Goal: Task Accomplishment & Management: Manage account settings

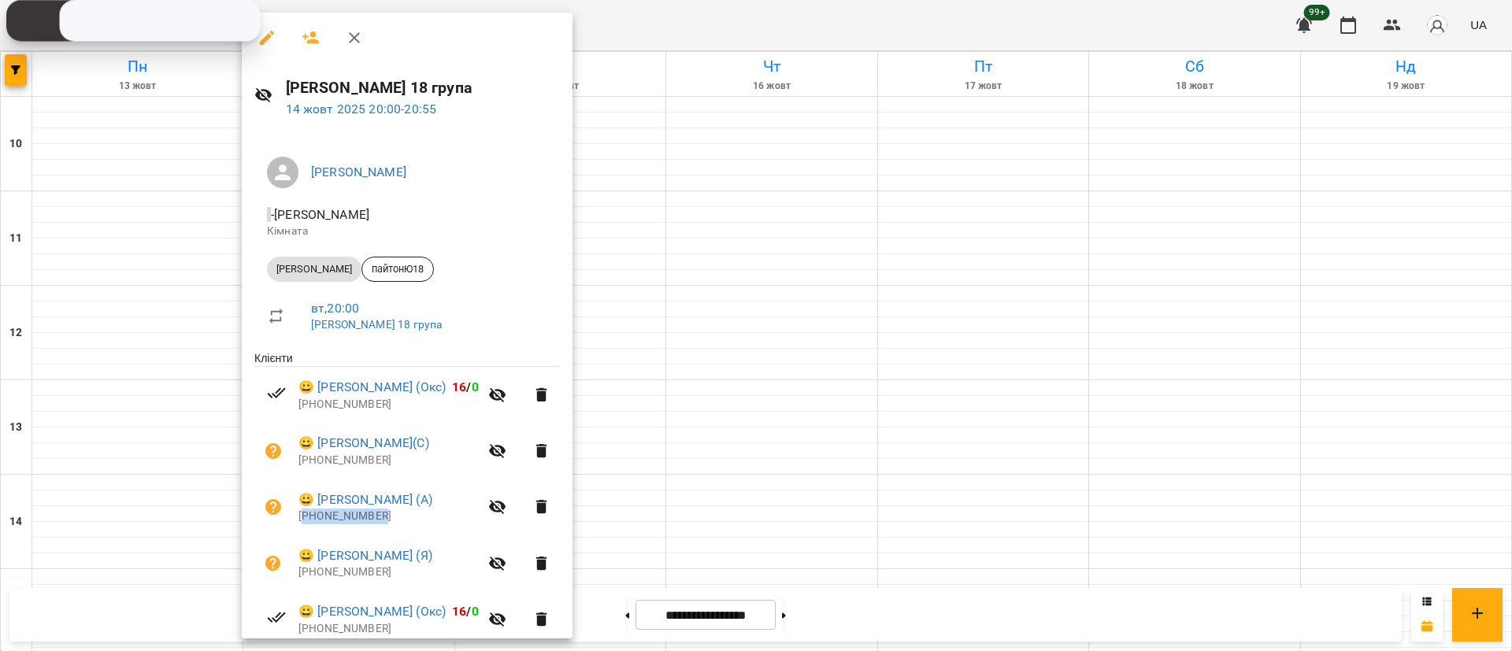
scroll to position [171, 0]
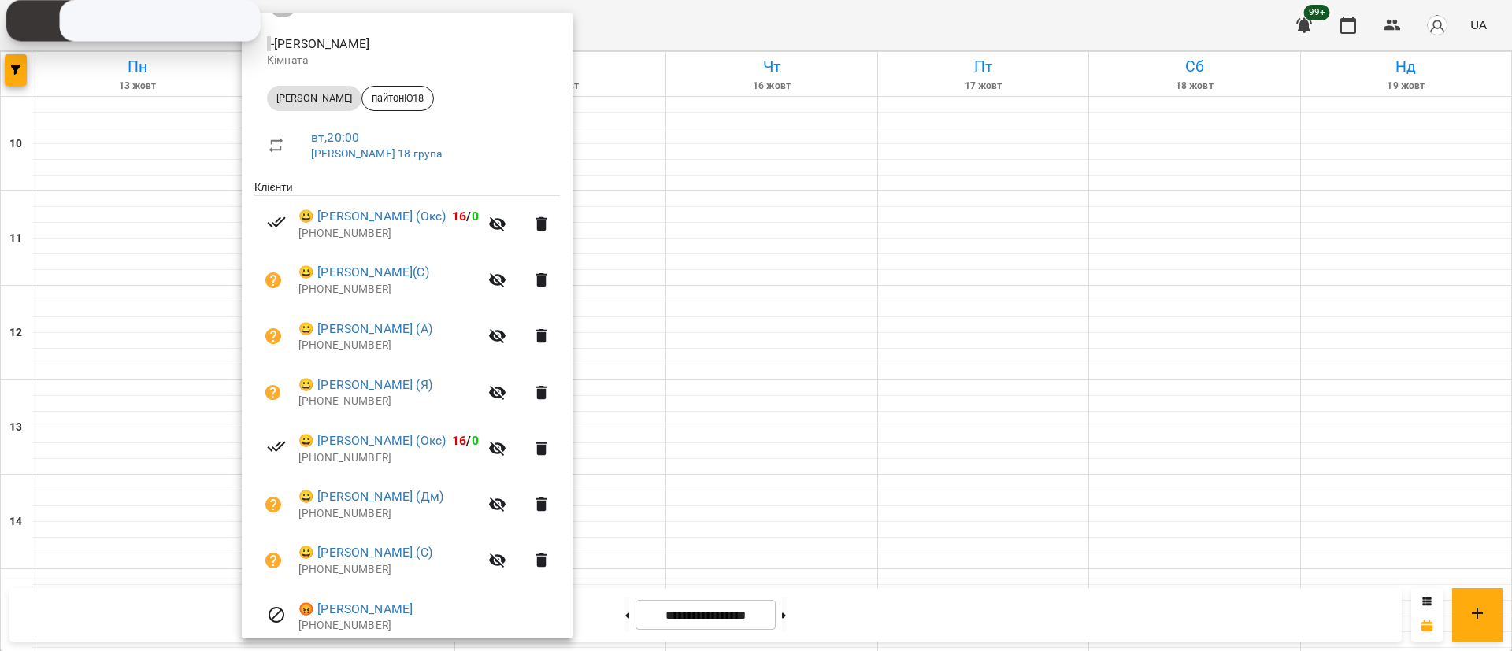
click at [0, 72] on div at bounding box center [756, 325] width 1512 height 651
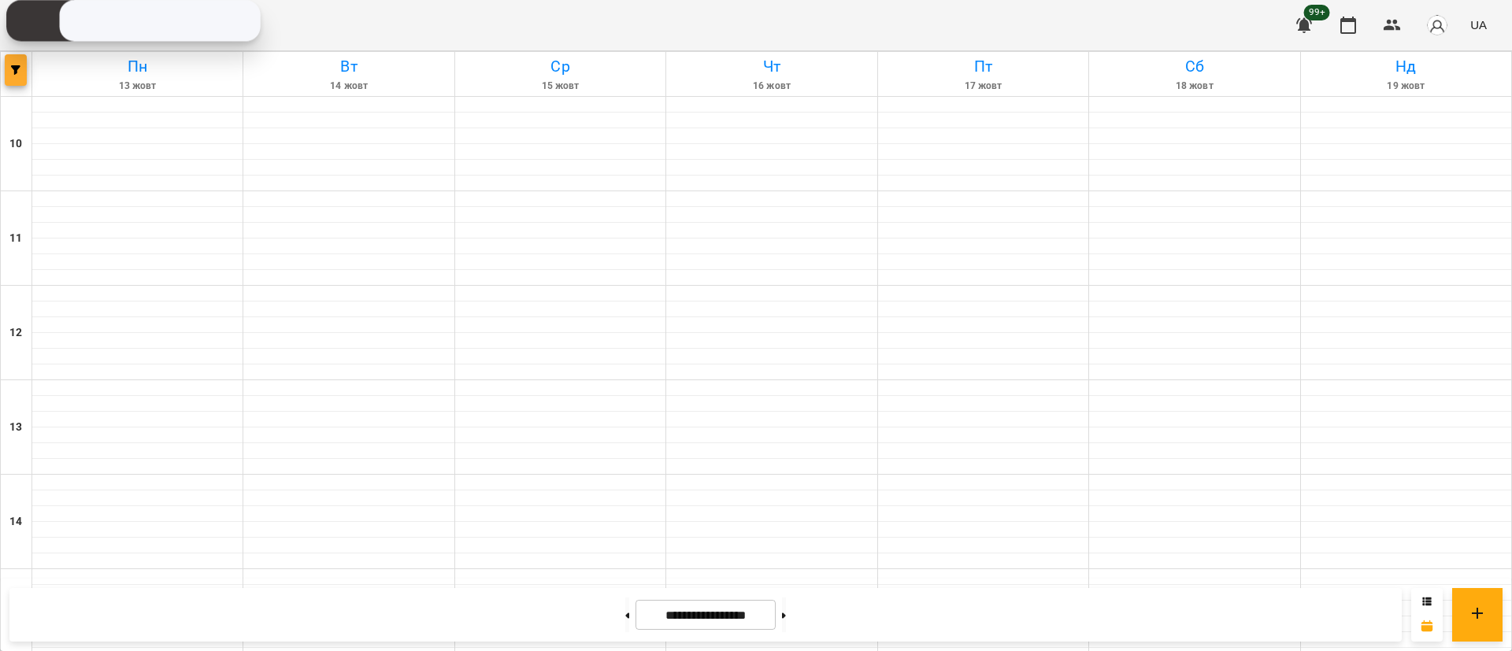
click at [24, 68] on span "button" at bounding box center [16, 69] width 22 height 9
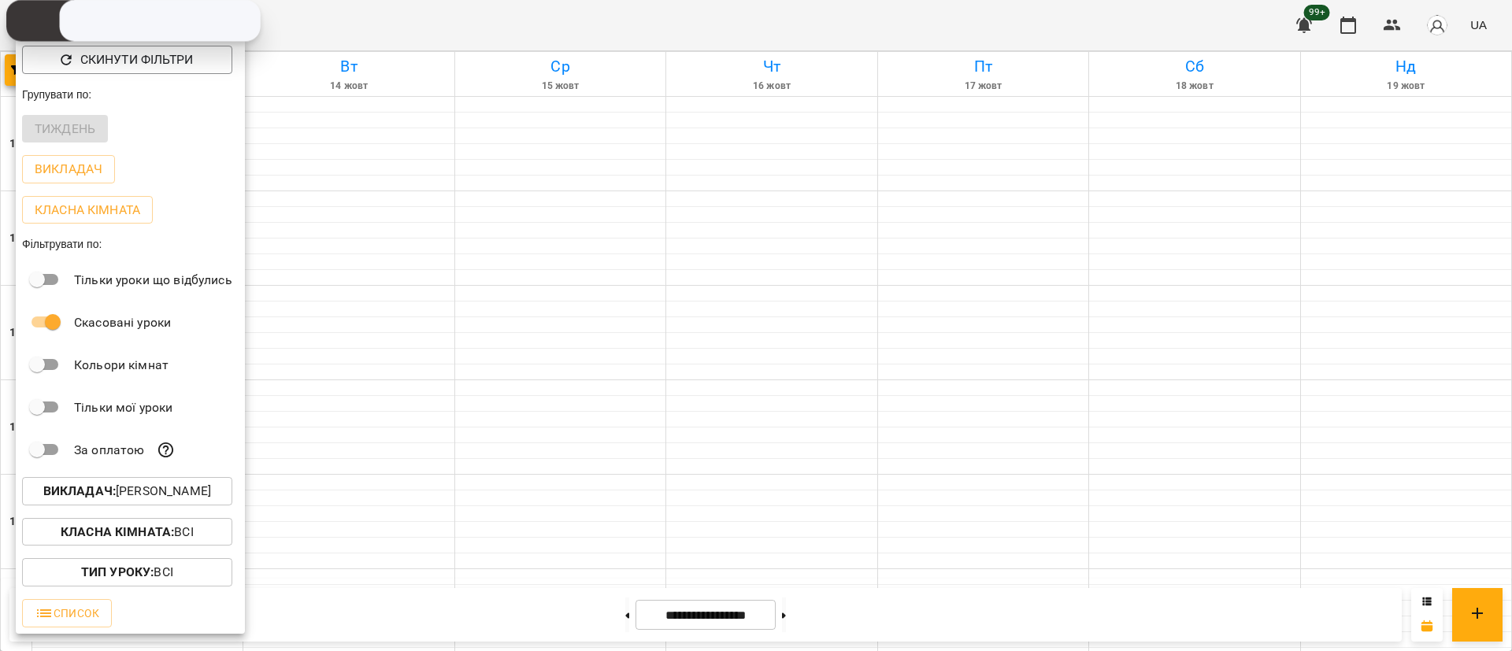
click at [165, 489] on p "Викладач : Юрій Шпак" at bounding box center [127, 491] width 168 height 19
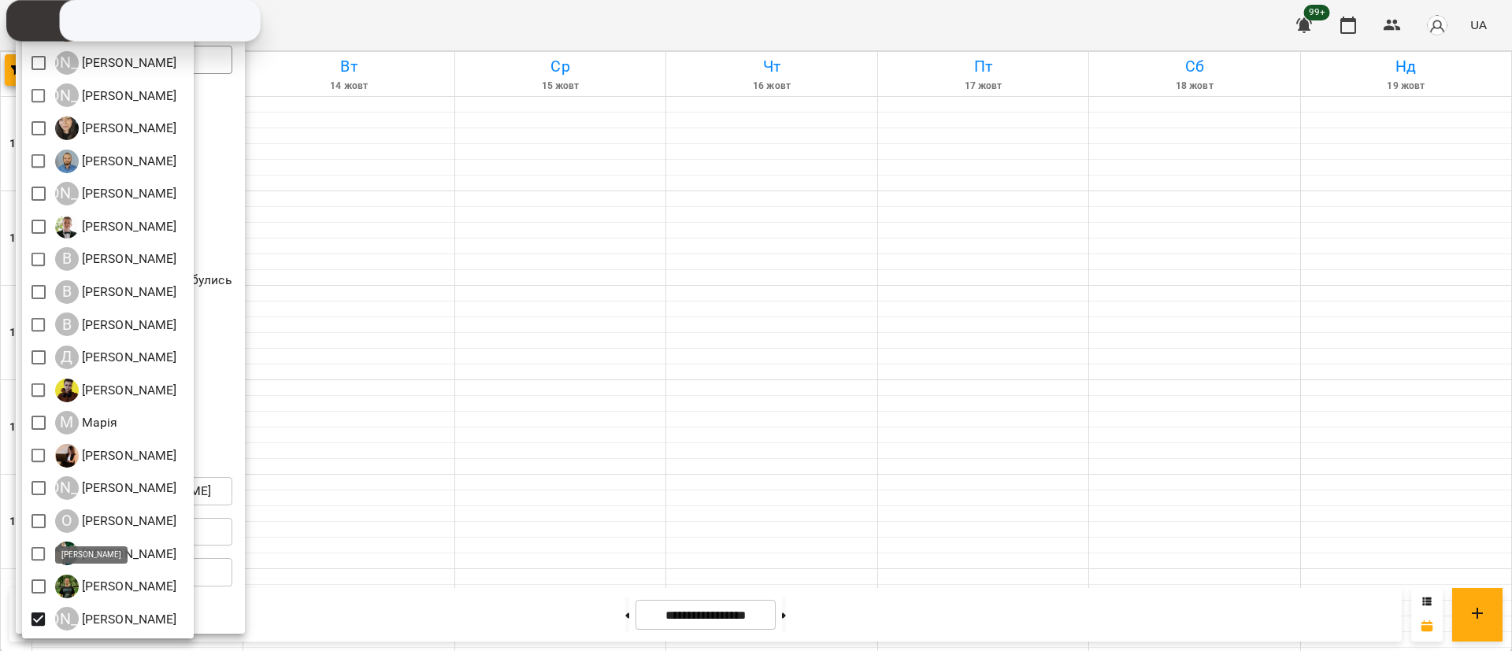
scroll to position [106, 0]
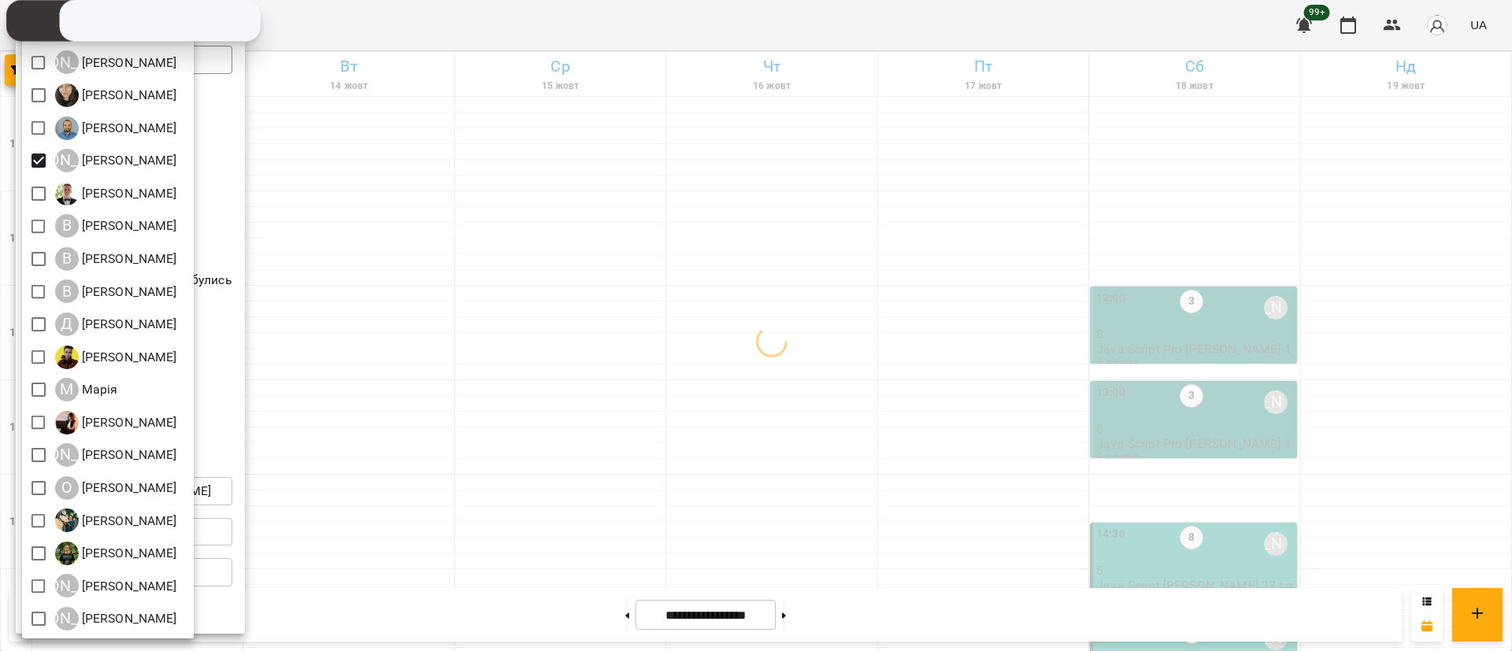
click at [537, 295] on div at bounding box center [756, 325] width 1512 height 651
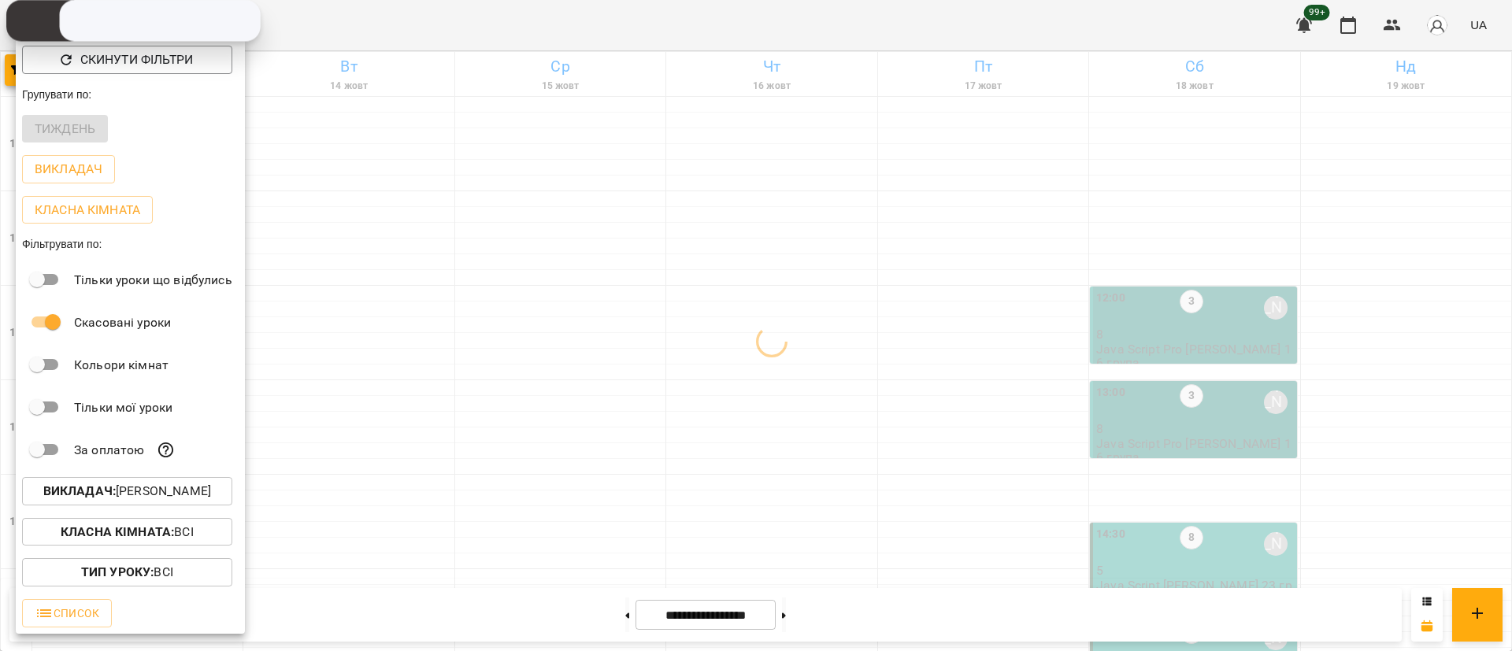
click at [545, 295] on div at bounding box center [756, 325] width 1512 height 651
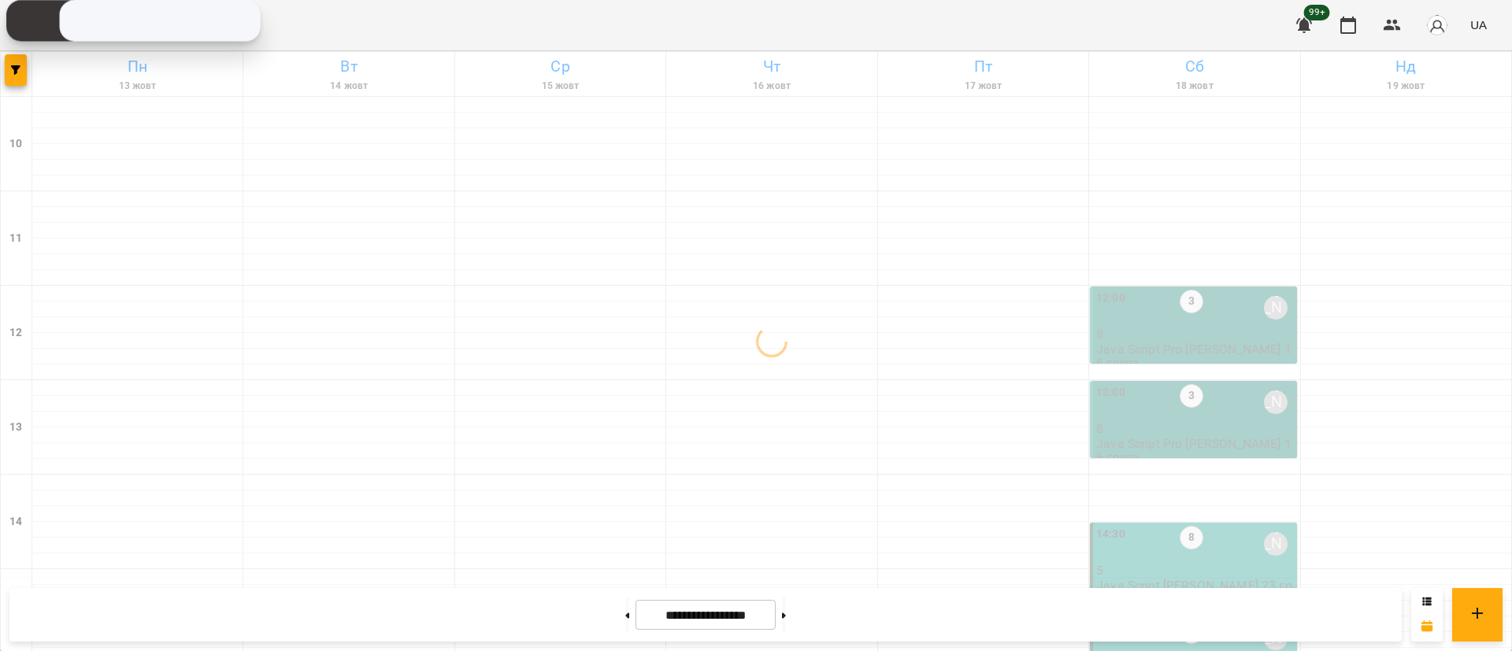
scroll to position [745, 0]
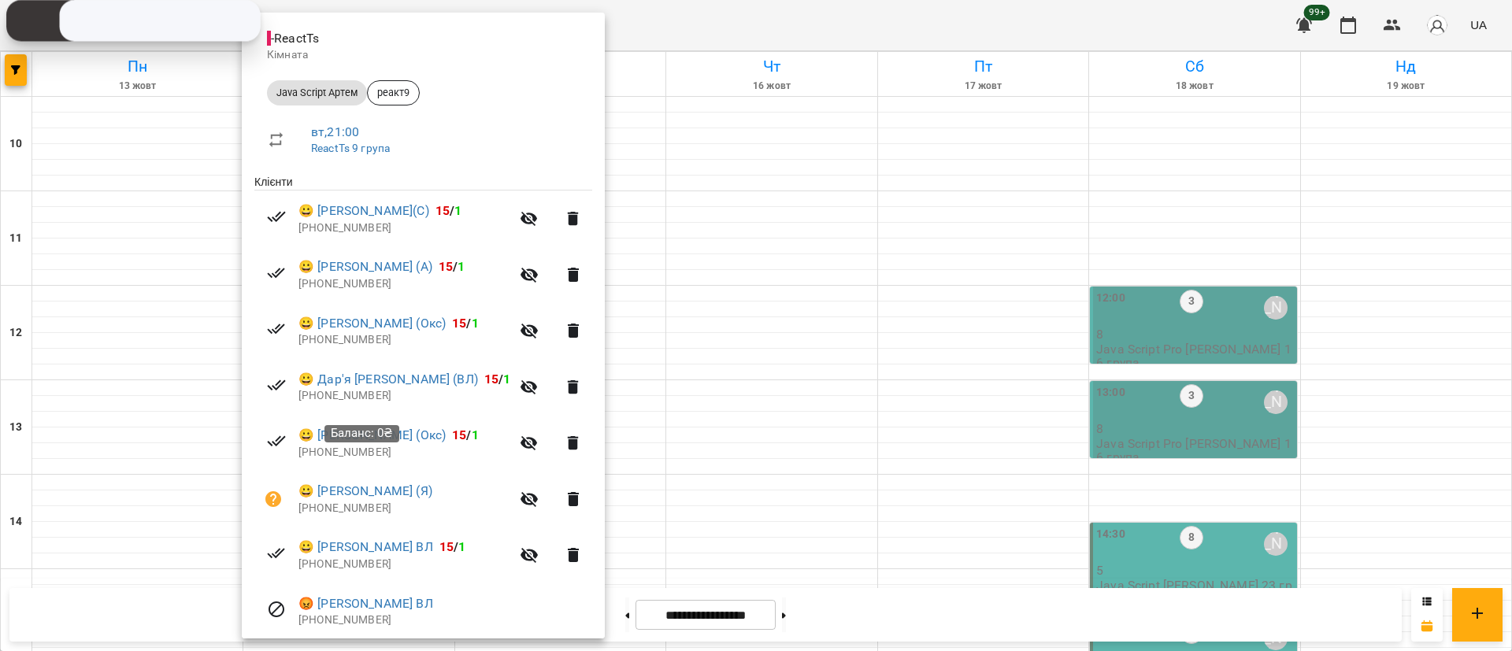
scroll to position [233, 0]
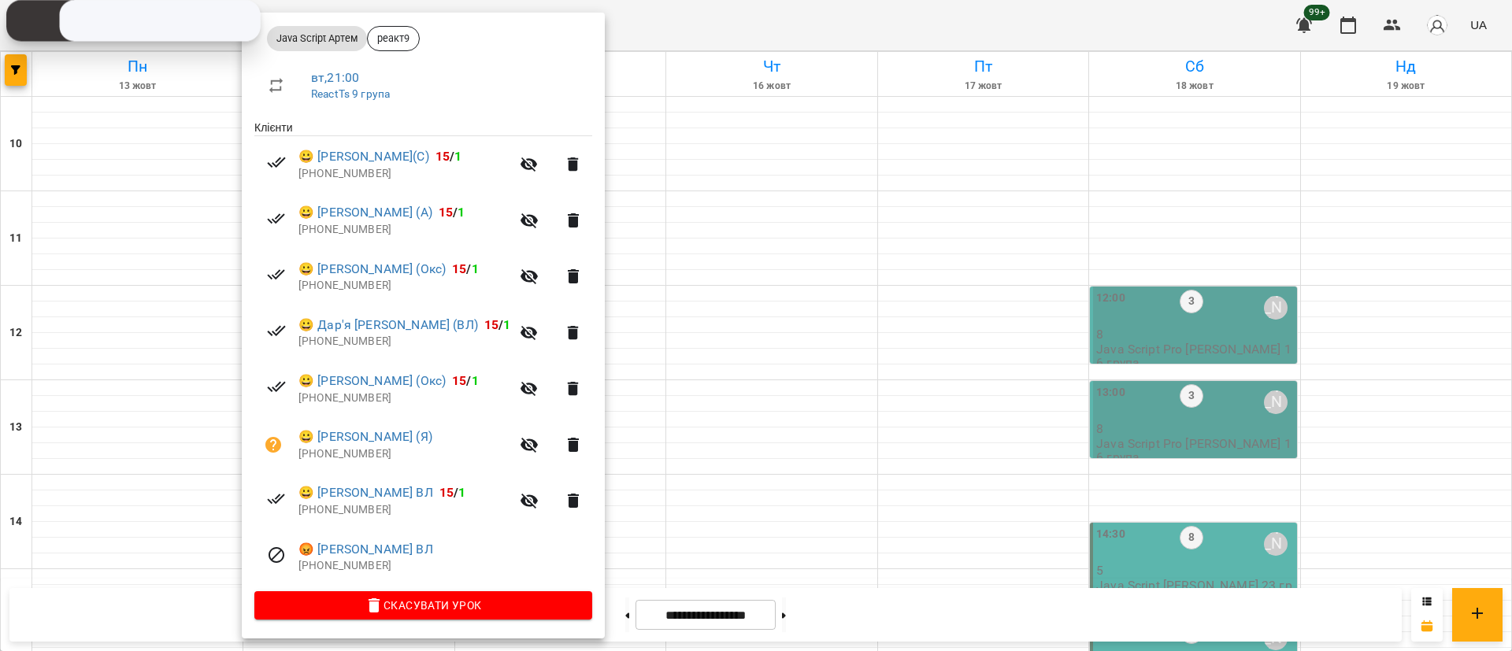
click at [330, 228] on p "+380666237856" at bounding box center [404, 230] width 212 height 16
copy p "380666237856"
click at [0, 76] on div at bounding box center [756, 325] width 1512 height 651
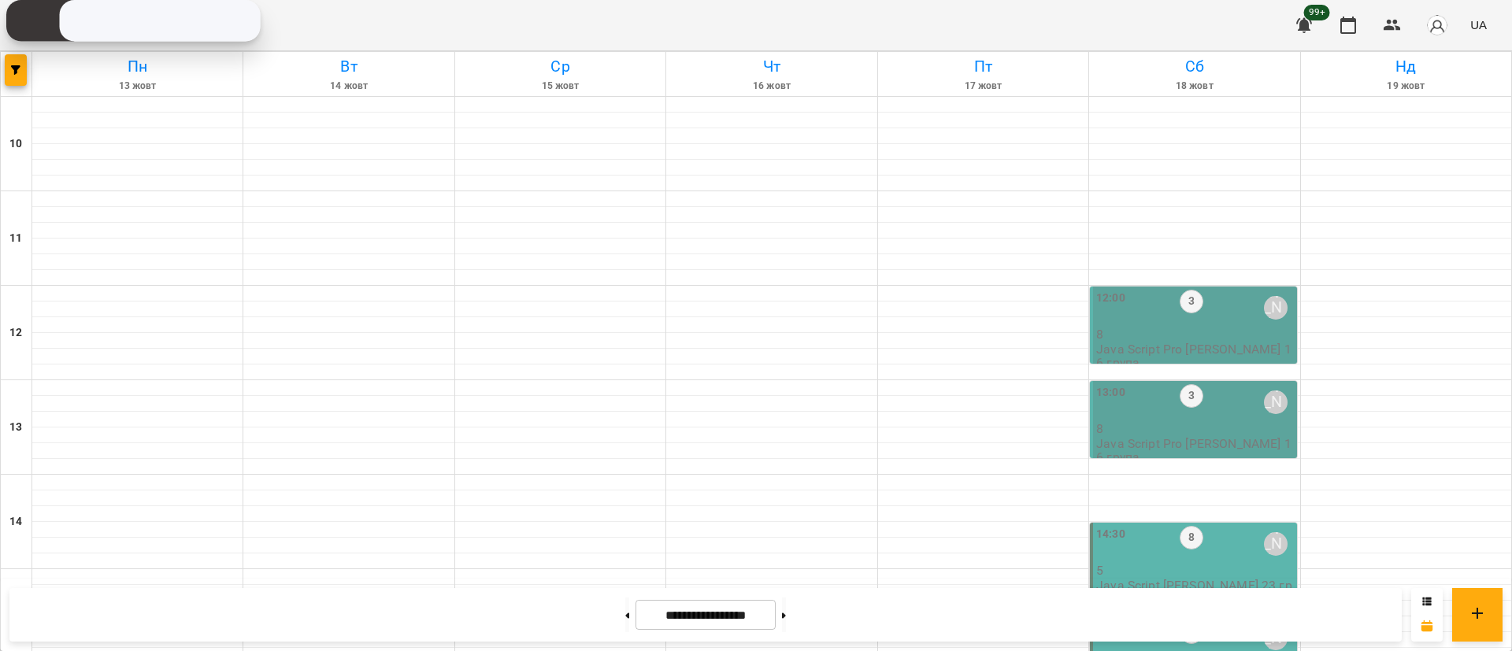
click at [28, 72] on div at bounding box center [16, 74] width 31 height 44
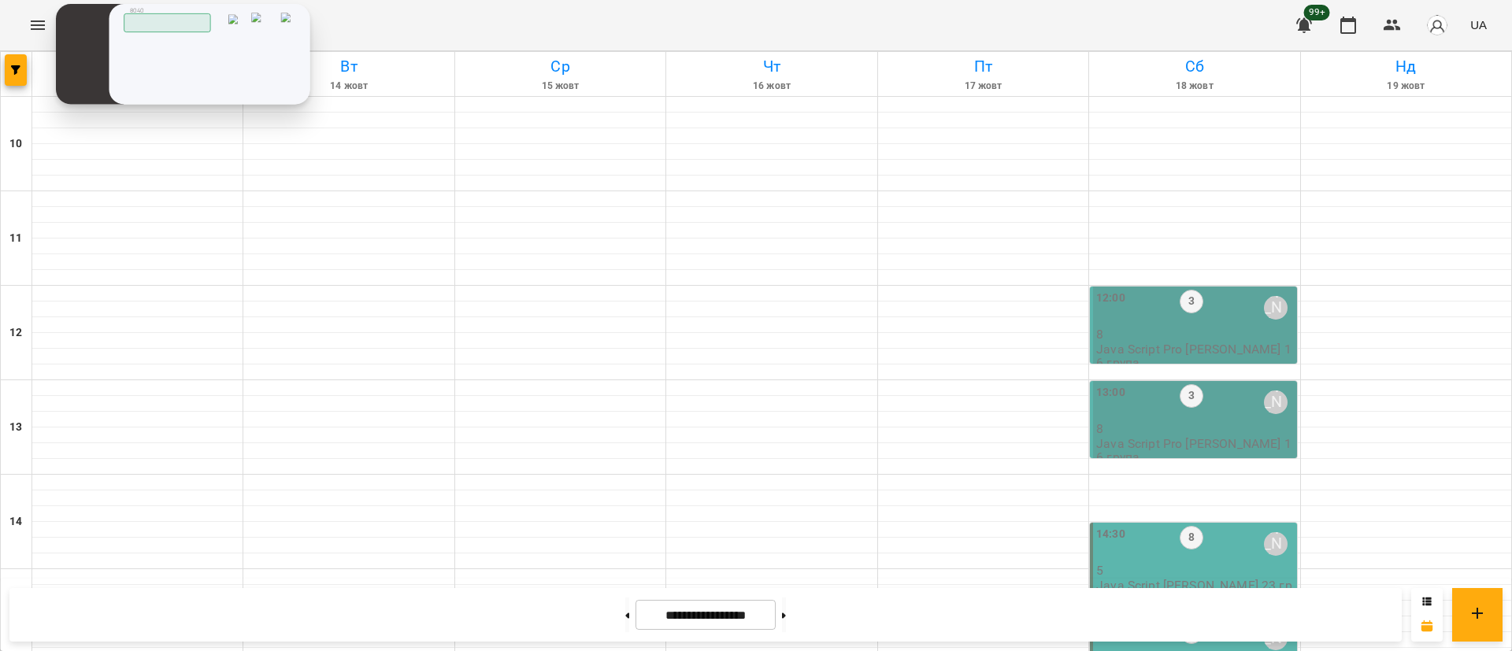
drag, startPoint x: 87, startPoint y: 80, endPoint x: 206, endPoint y: 80, distance: 119.7
click at [0, 0] on div "Скопійовано в буфер обміну 00:07 Мікрофон Утримати Клавіатура Перевести Повідом…" at bounding box center [0, 0] width 0 height 0
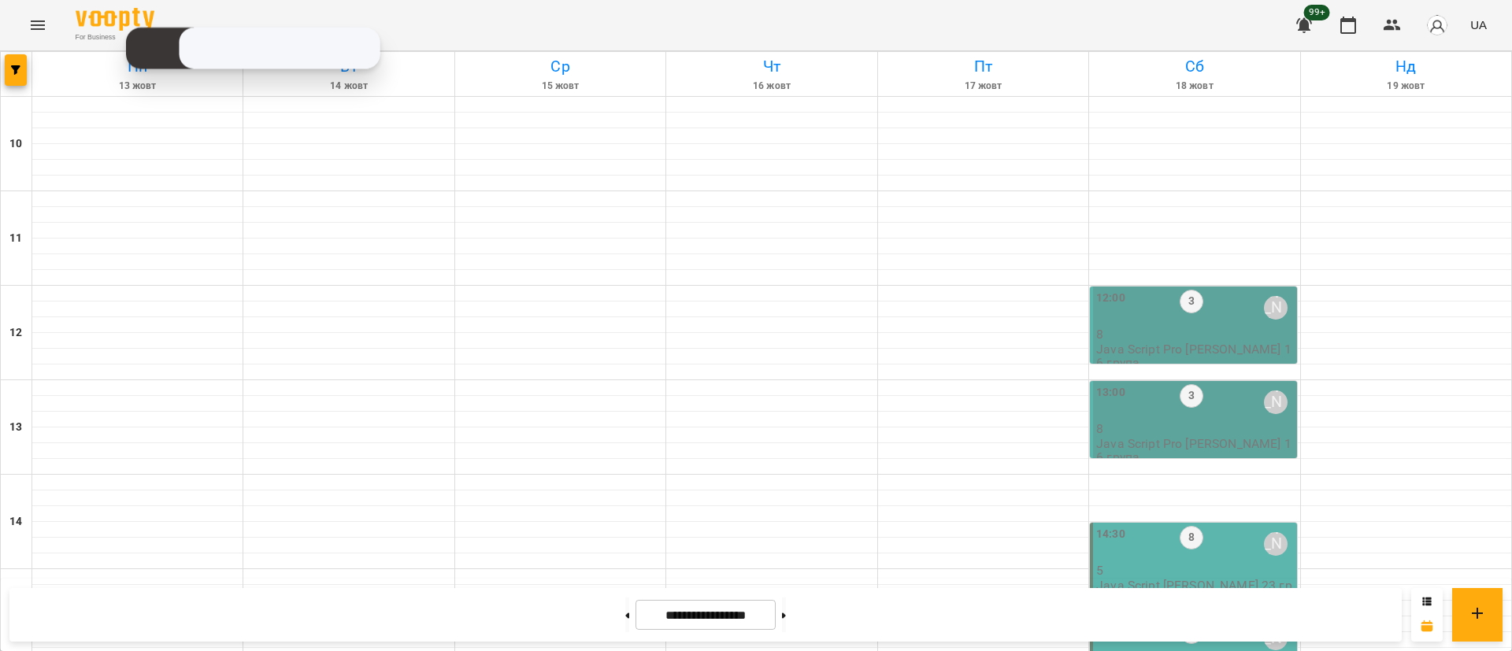
click at [45, 22] on icon "Menu" at bounding box center [37, 25] width 19 height 19
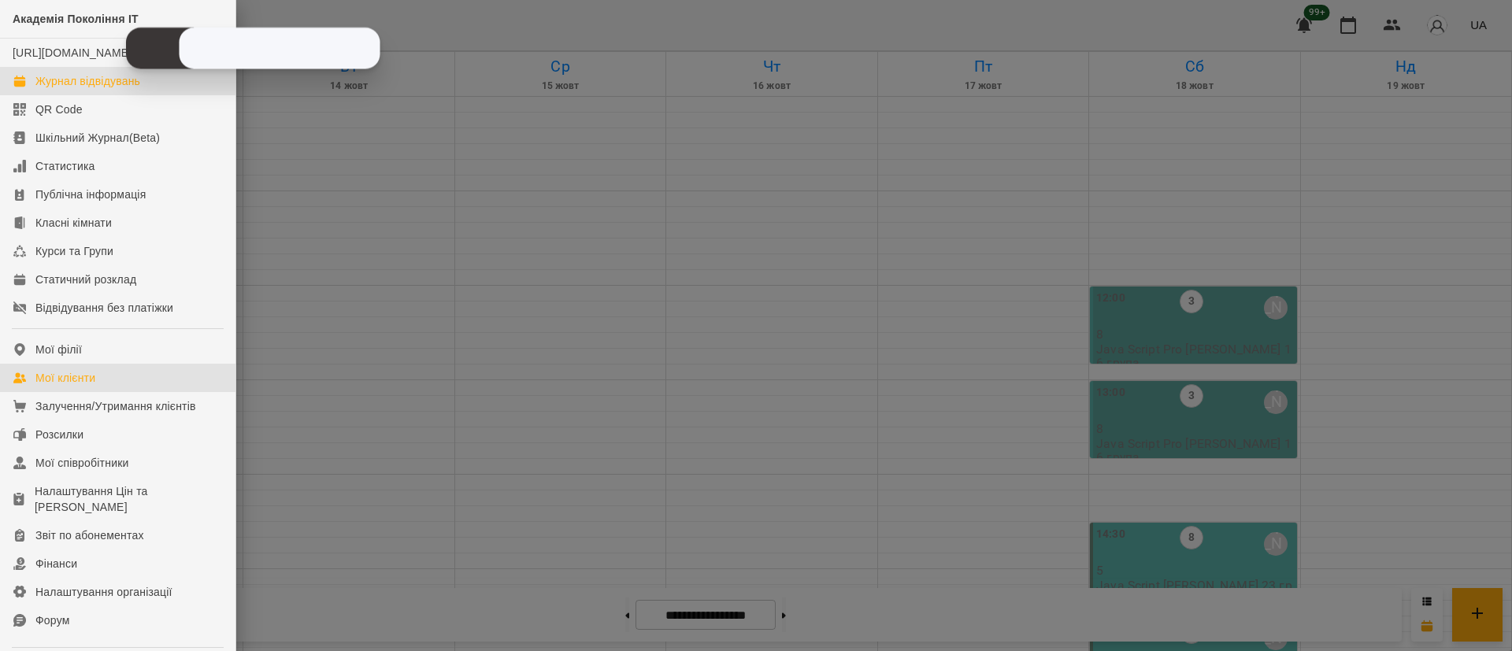
click at [50, 386] on div "Мої клієнти" at bounding box center [65, 378] width 60 height 16
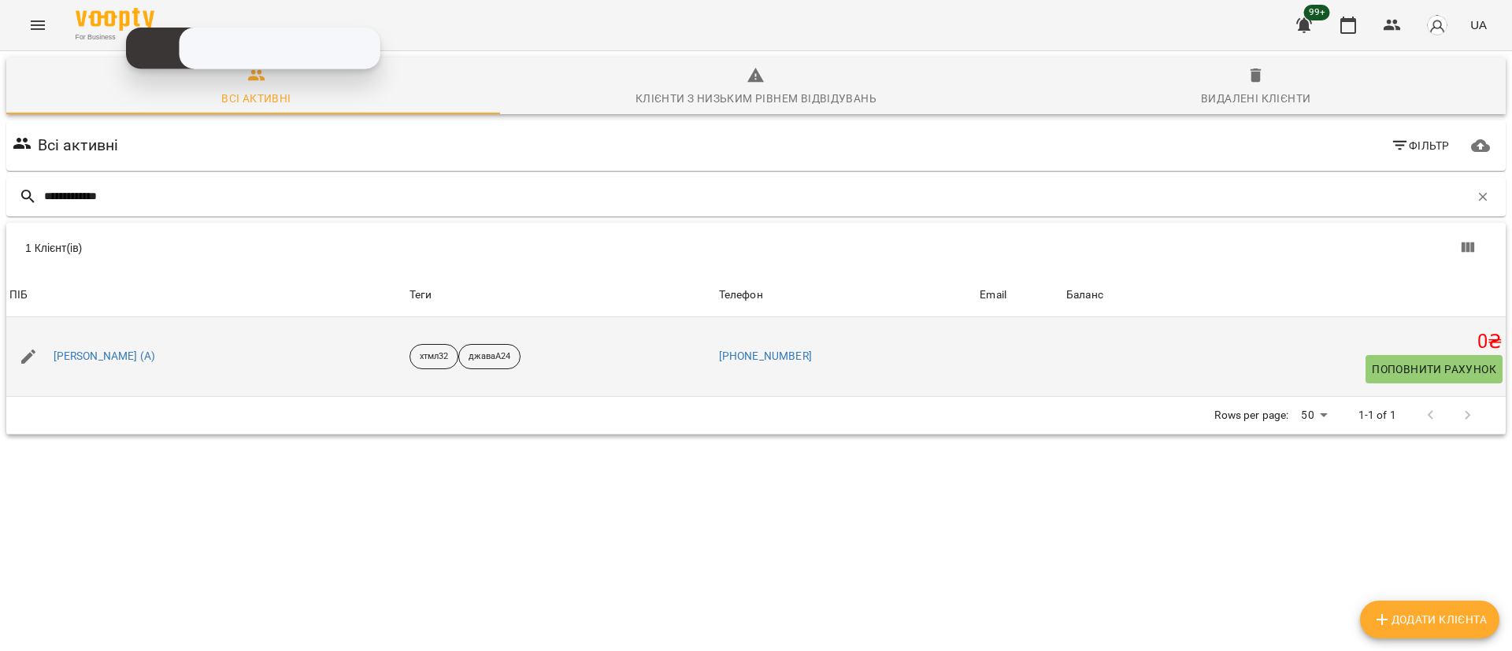
type input "**********"
click at [42, 365] on button "button" at bounding box center [28, 357] width 38 height 38
select select "**"
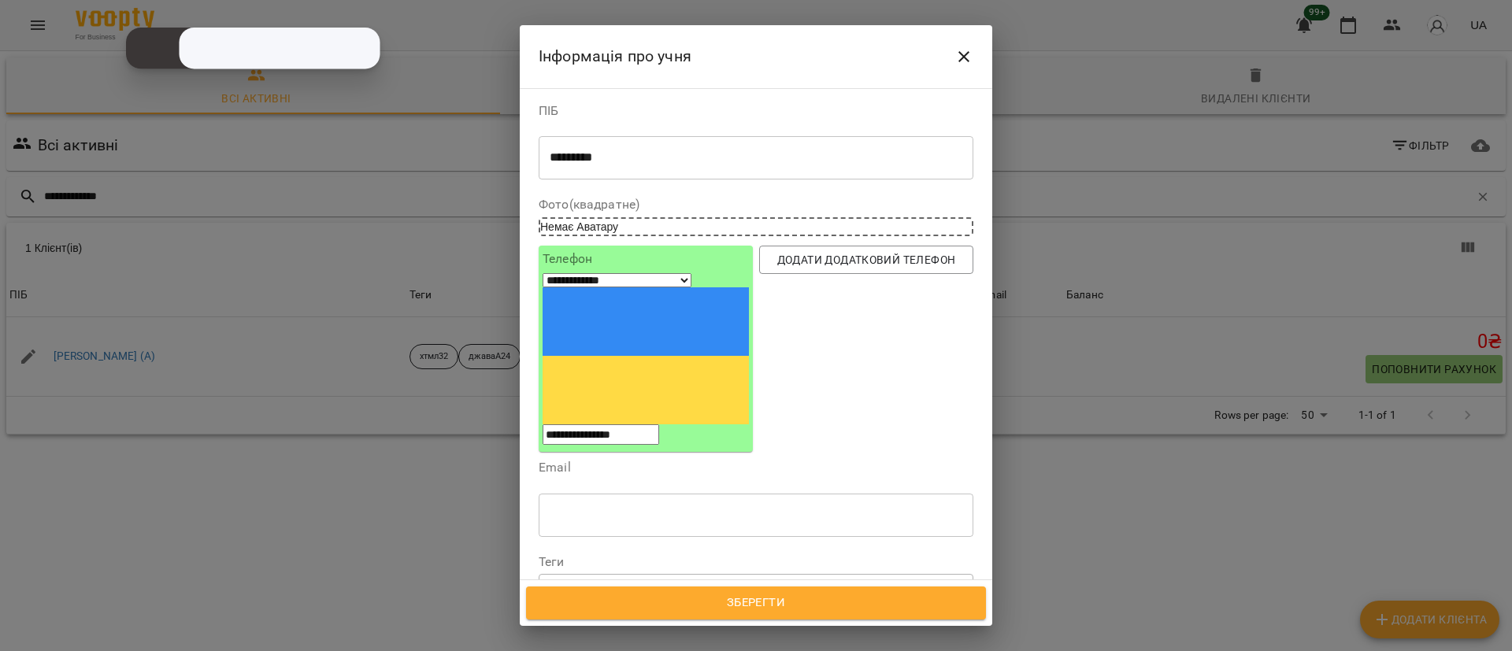
click at [671, 583] on icon at bounding box center [665, 588] width 11 height 11
click at [716, 617] on button "Зберегти" at bounding box center [756, 603] width 460 height 33
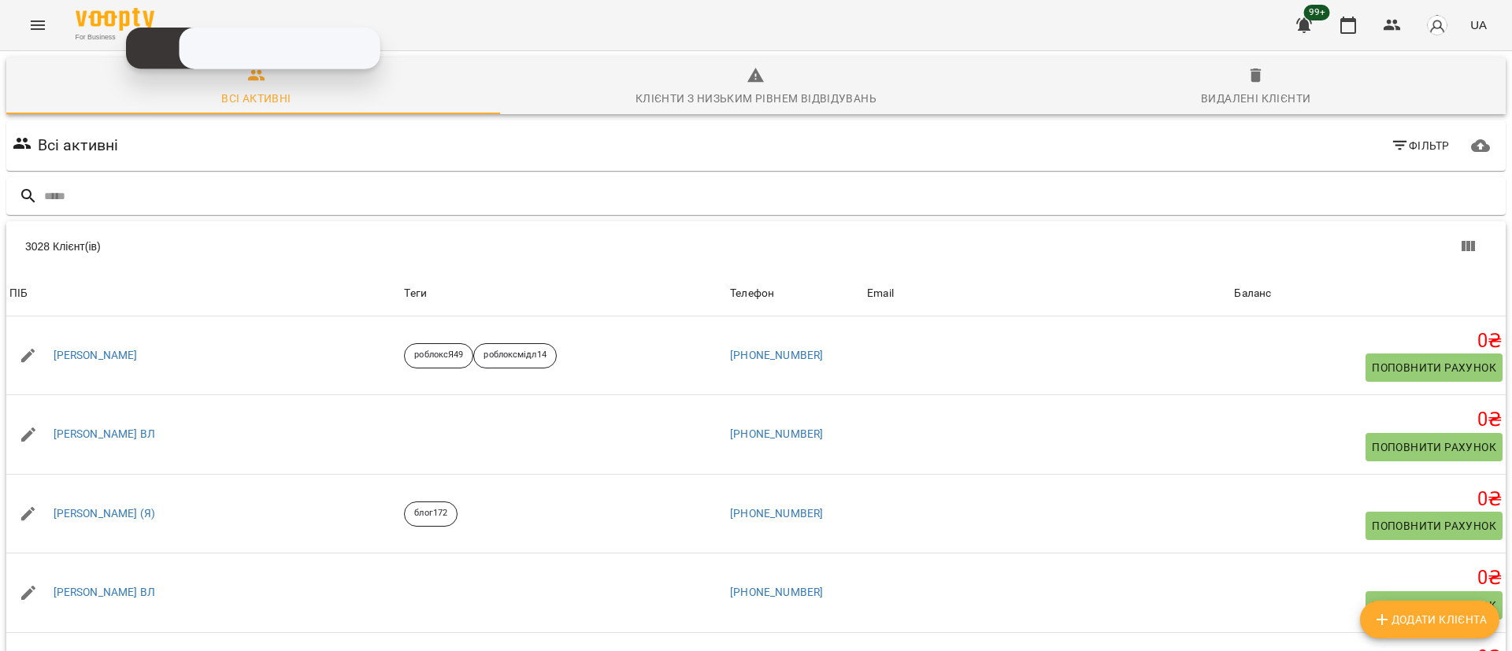
click at [20, 18] on button "Menu" at bounding box center [38, 25] width 38 height 38
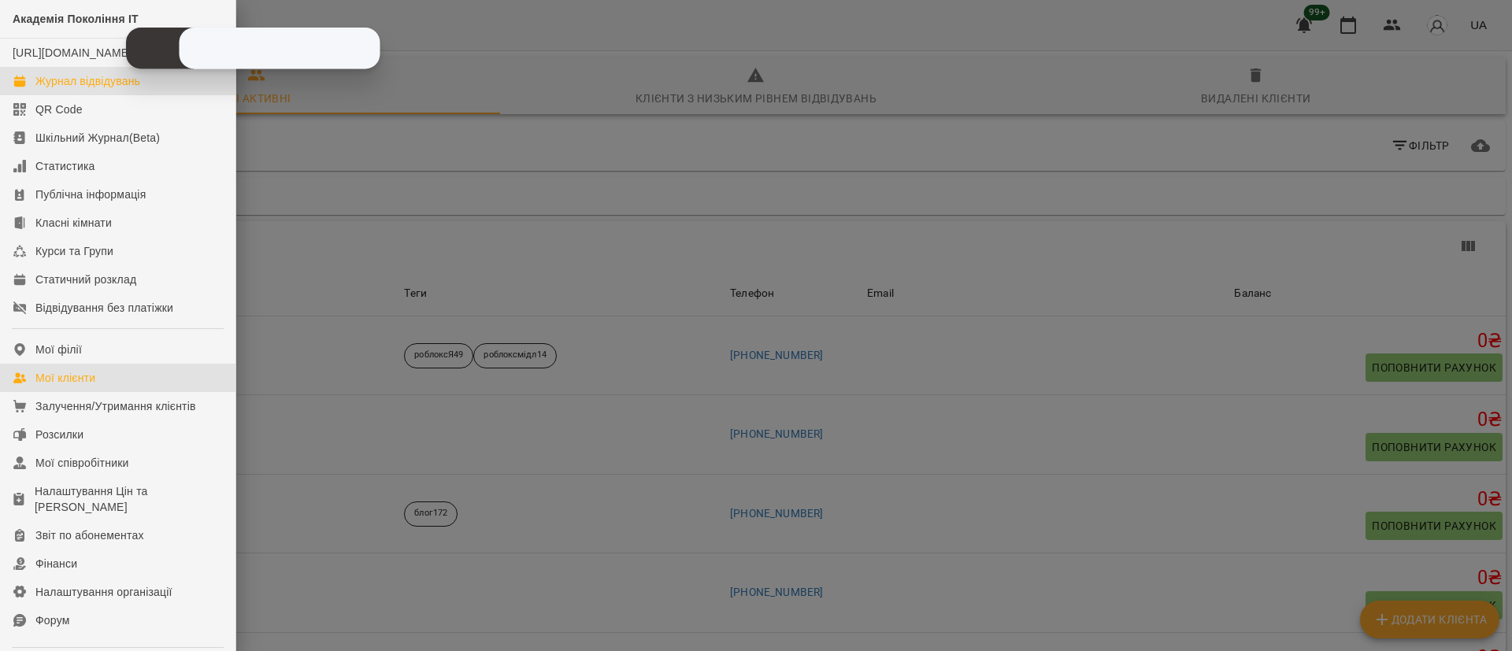
click at [58, 89] on div "Журнал відвідувань" at bounding box center [87, 81] width 105 height 16
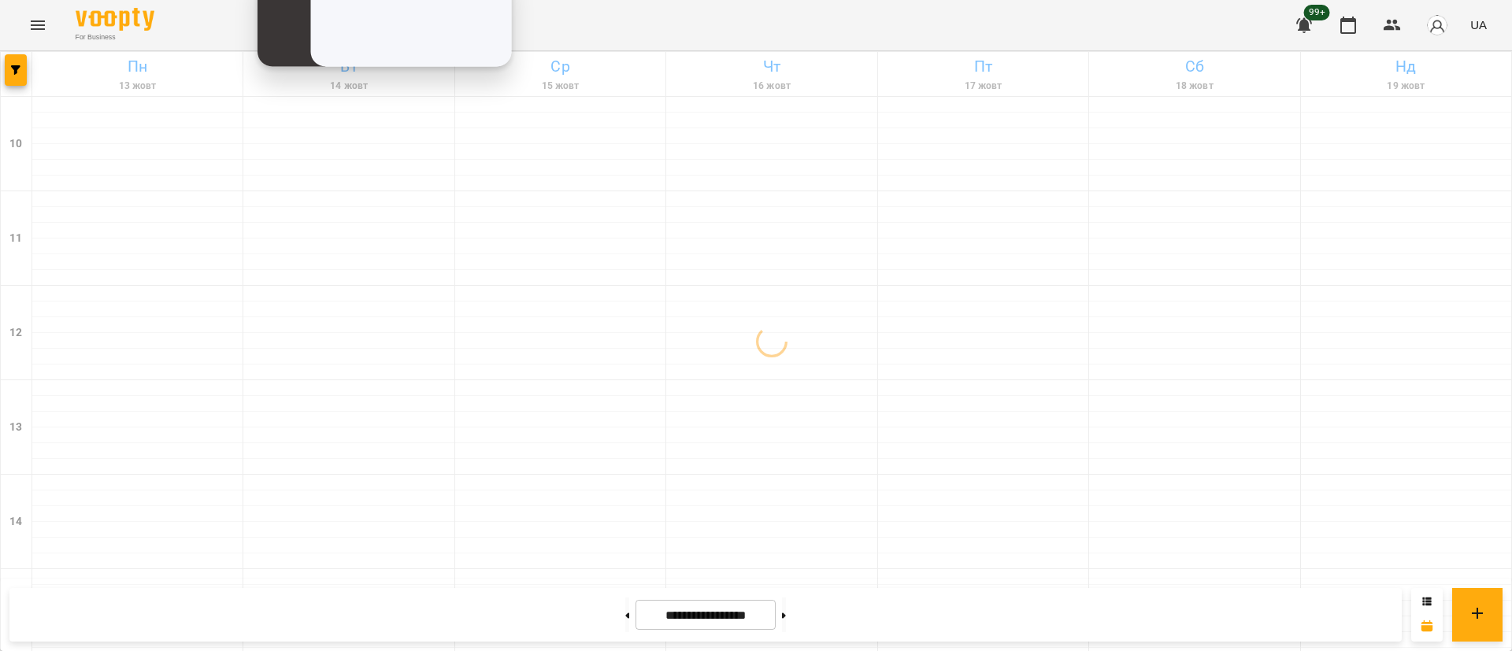
drag, startPoint x: 194, startPoint y: 80, endPoint x: 335, endPoint y: 43, distance: 145.2
click at [0, 0] on div "**********" at bounding box center [0, 0] width 0 height 0
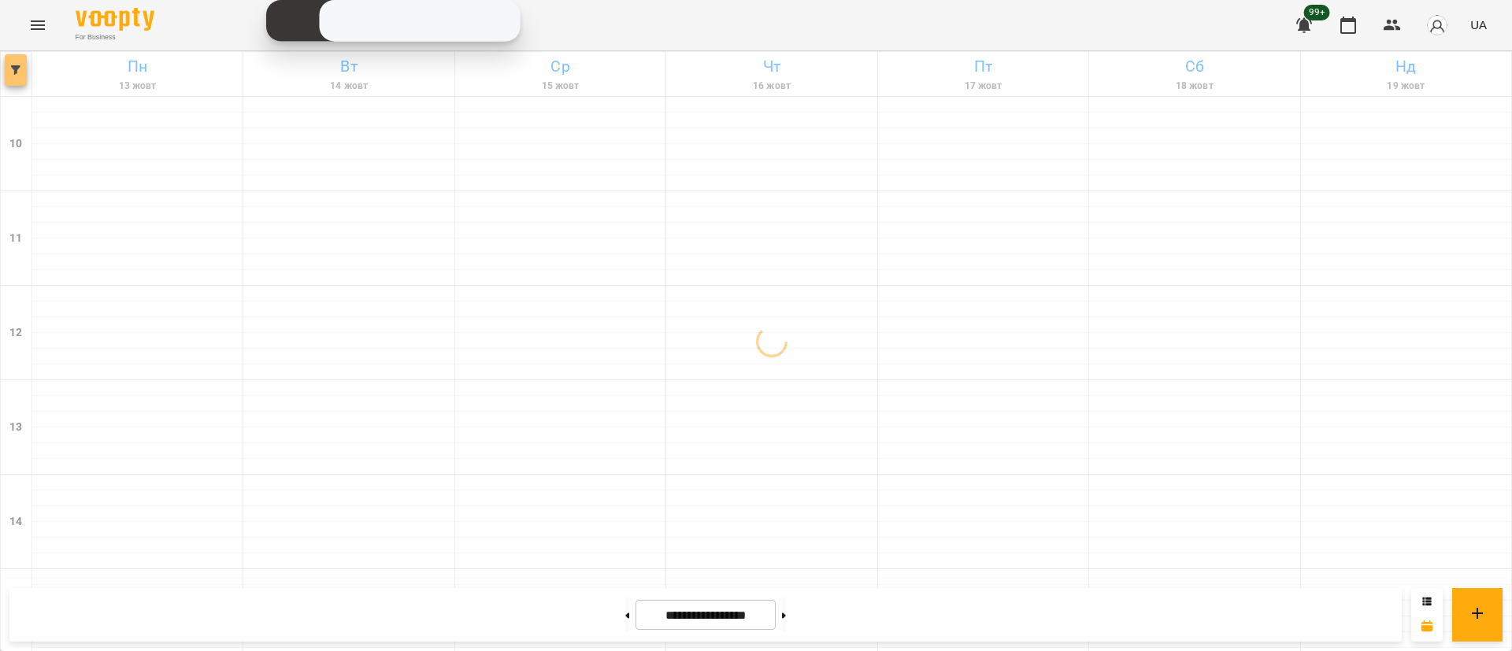
click at [25, 76] on button "button" at bounding box center [16, 69] width 22 height 31
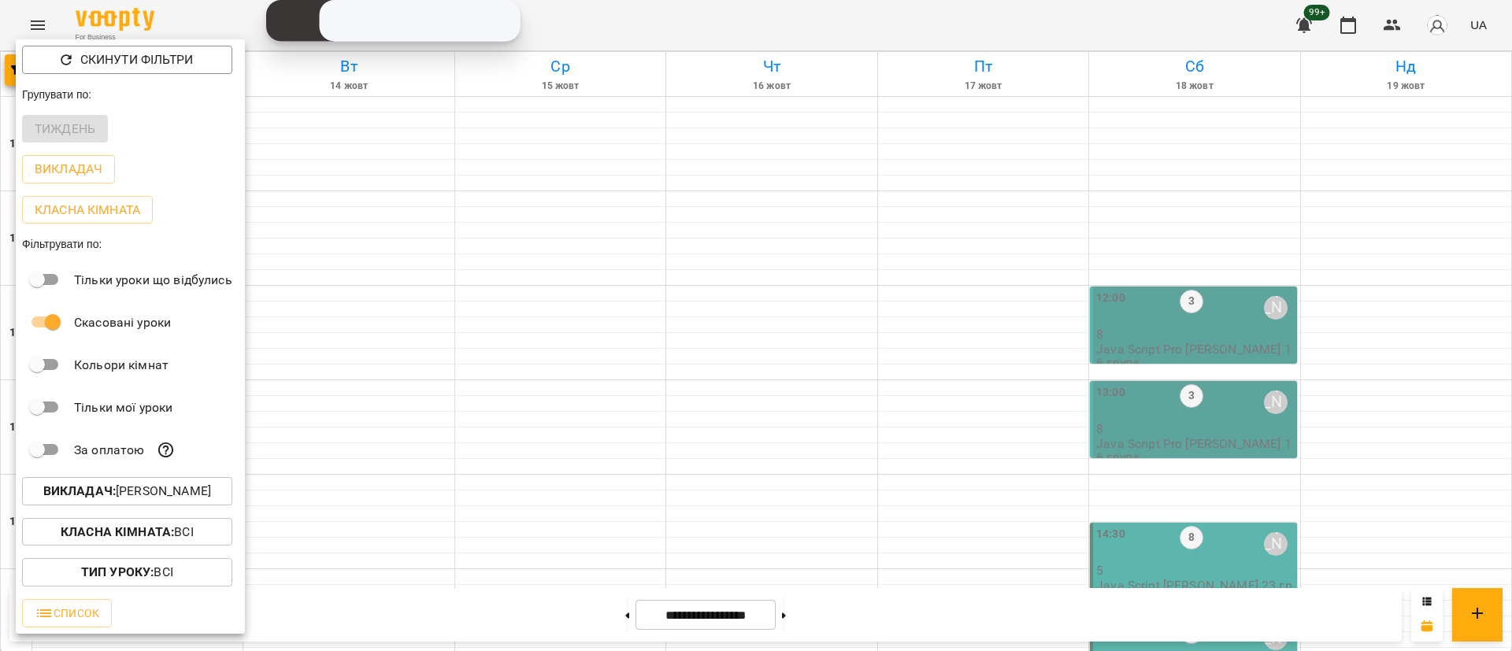
click at [108, 498] on b "Викладач :" at bounding box center [79, 490] width 72 height 15
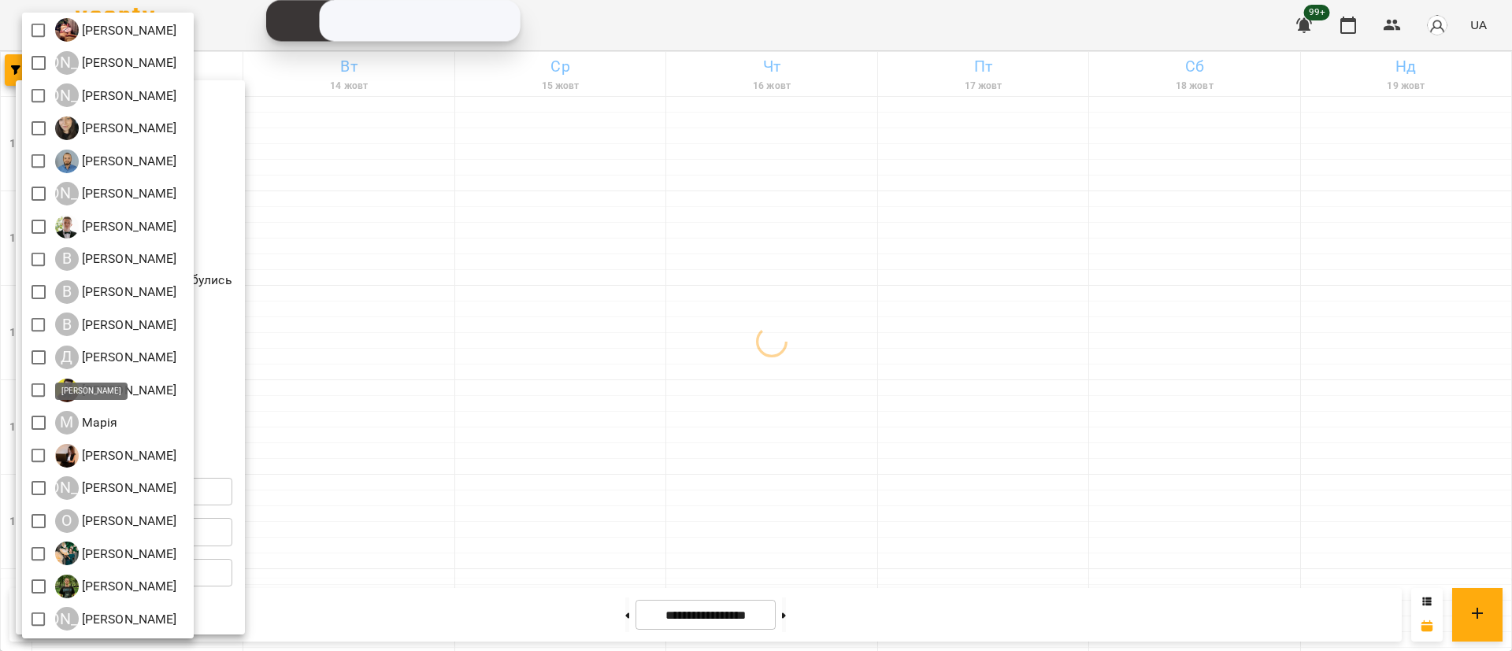
scroll to position [106, 0]
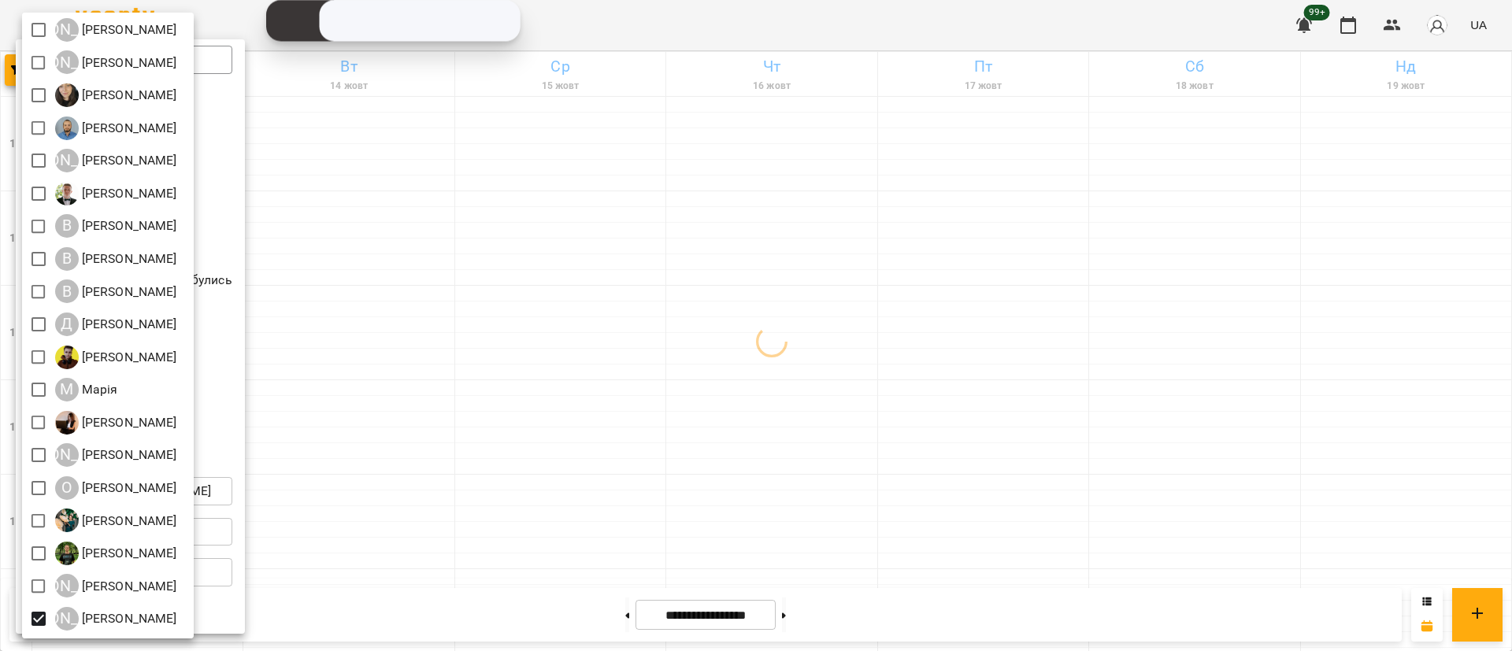
click at [599, 378] on div at bounding box center [756, 325] width 1512 height 651
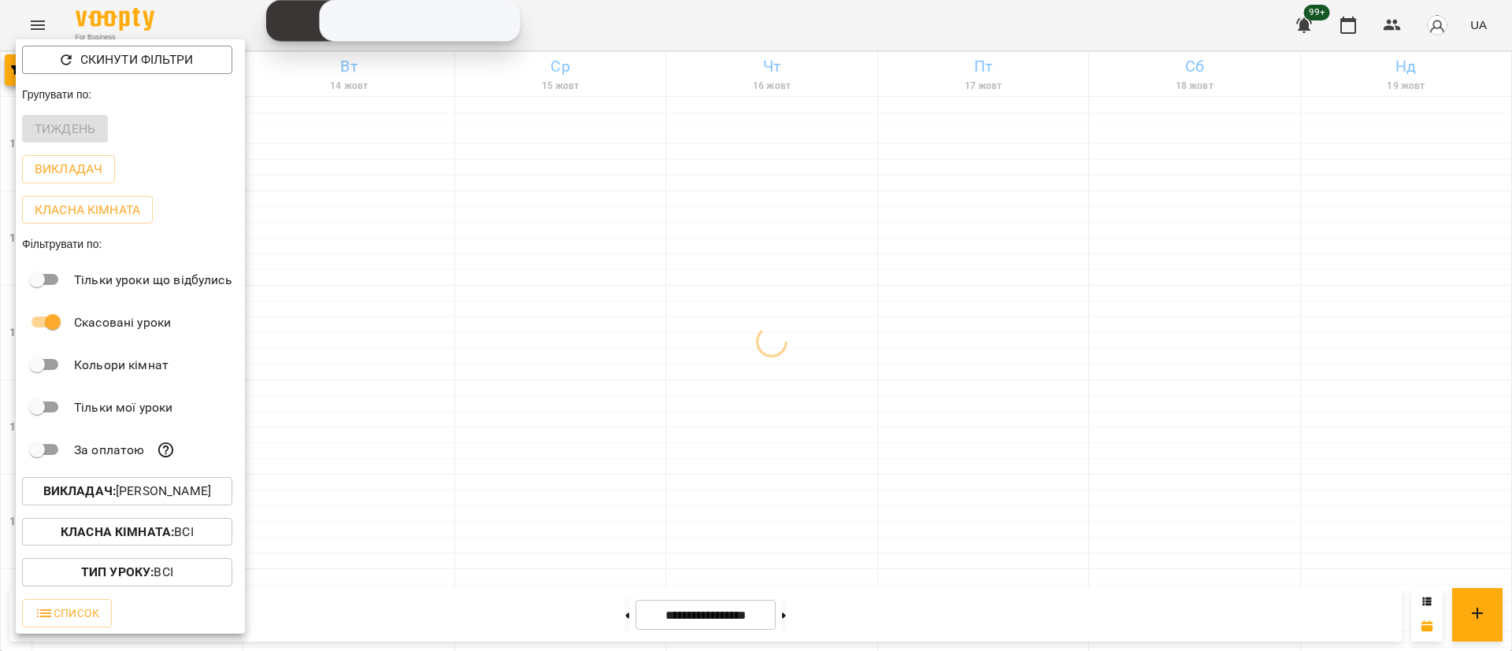
click at [599, 378] on div at bounding box center [756, 325] width 1512 height 651
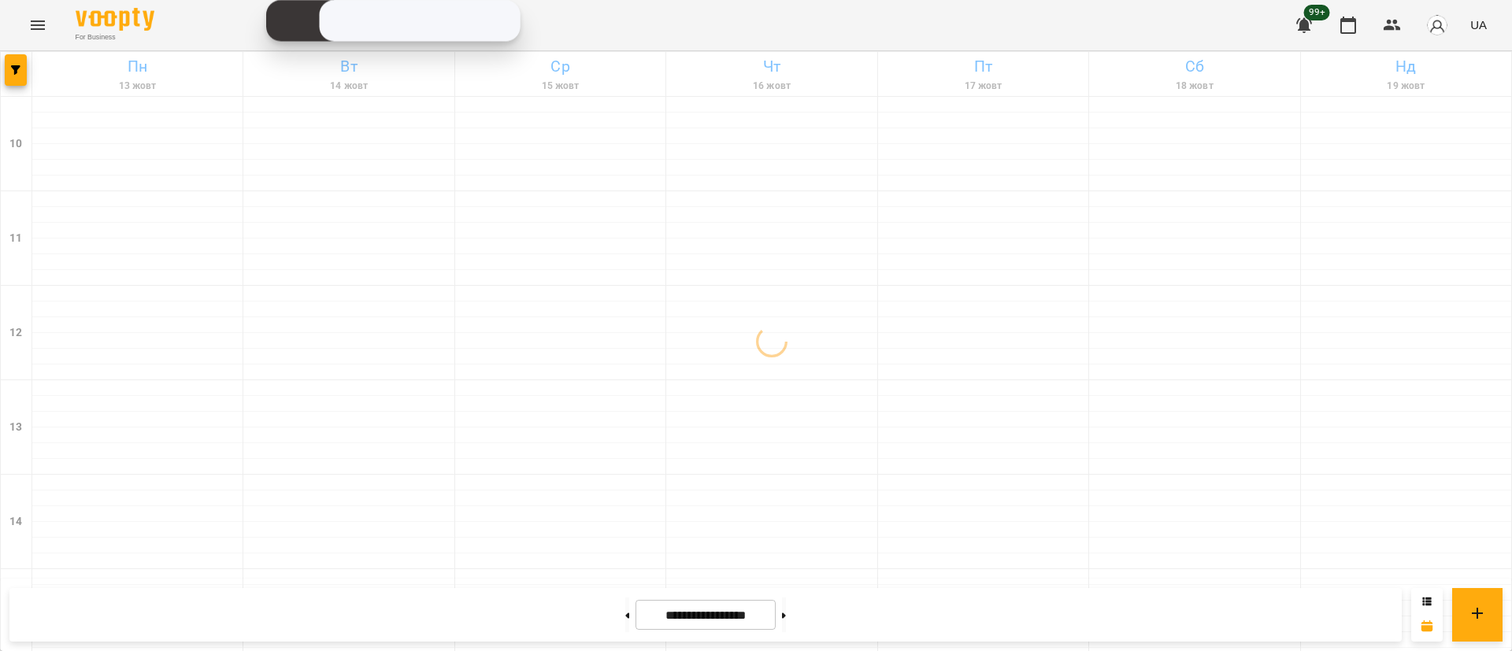
scroll to position [745, 0]
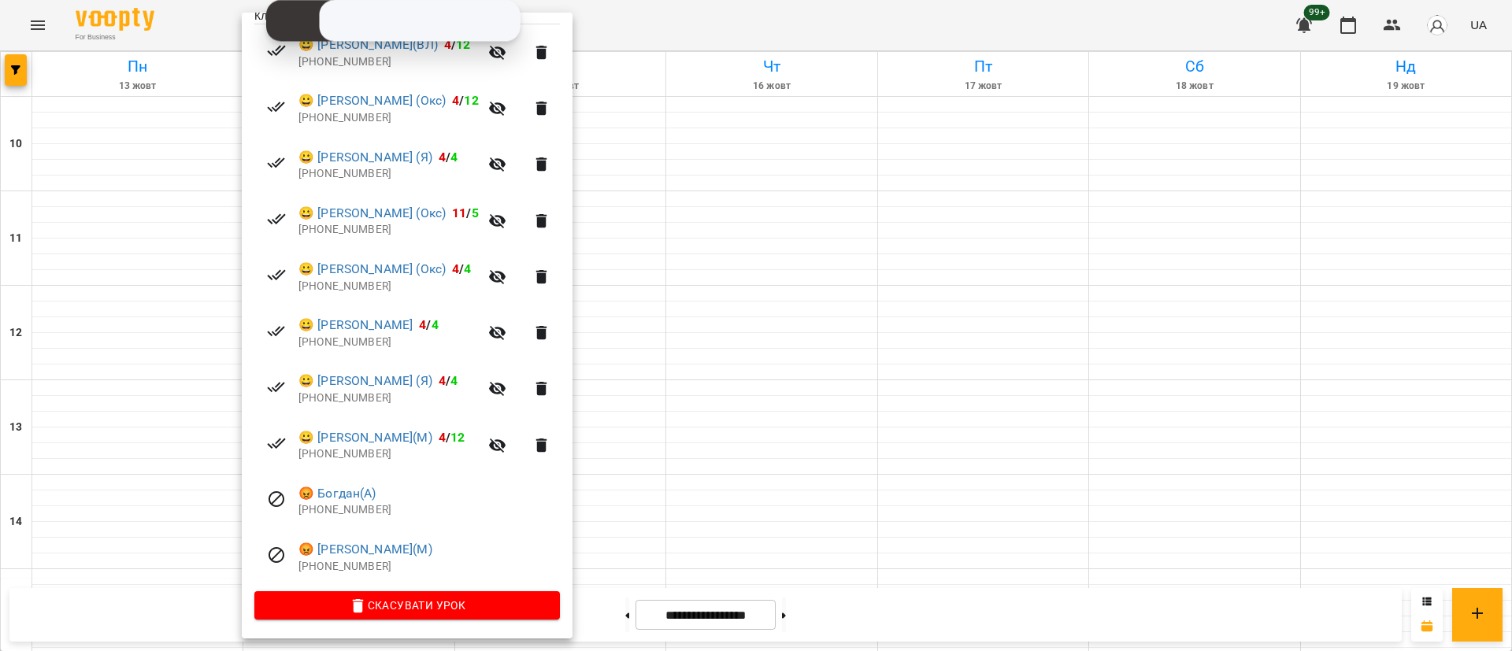
scroll to position [227, 0]
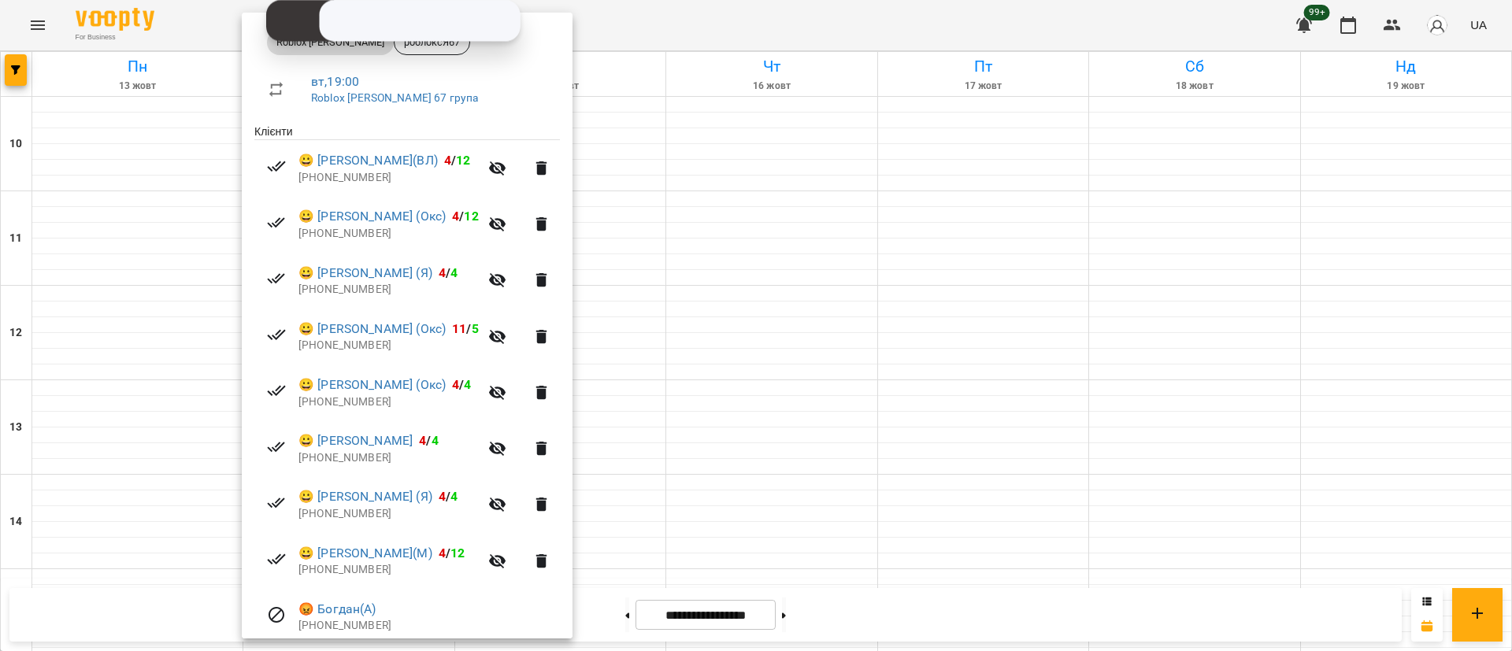
click at [715, 522] on div at bounding box center [756, 325] width 1512 height 651
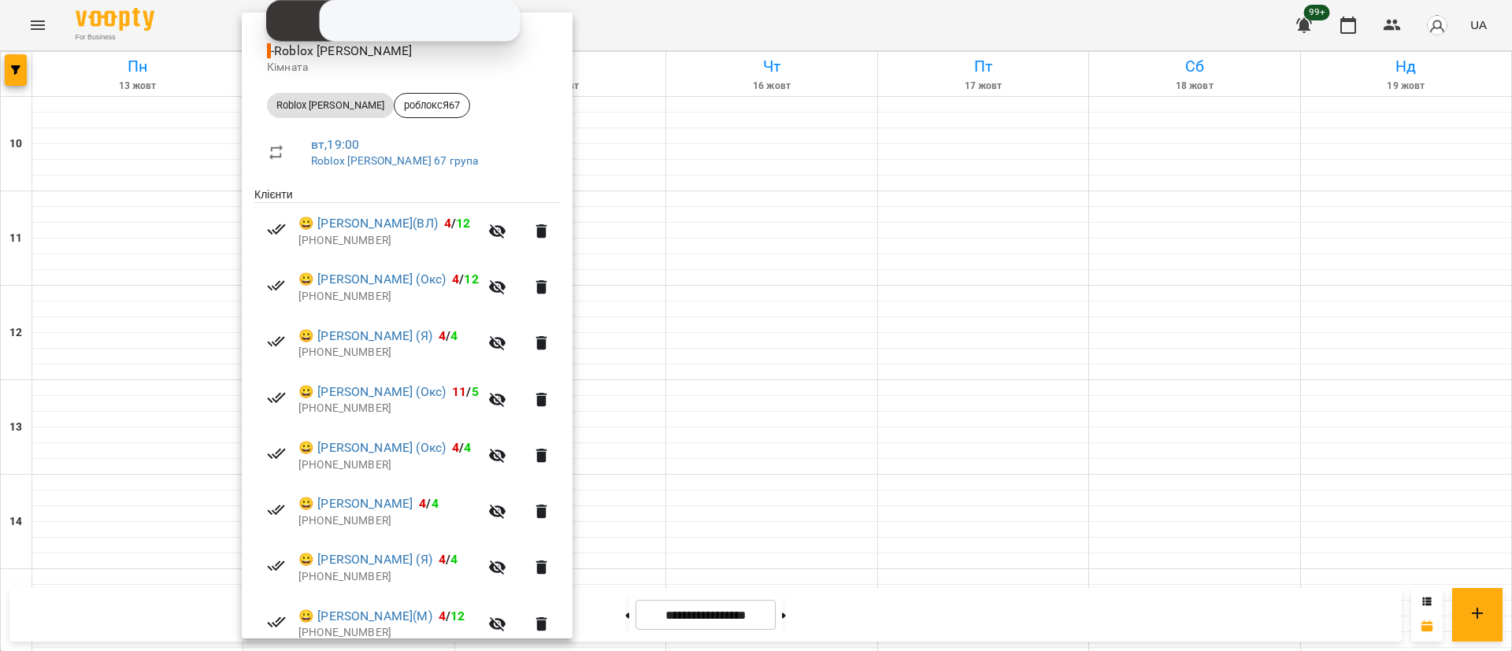
scroll to position [345, 0]
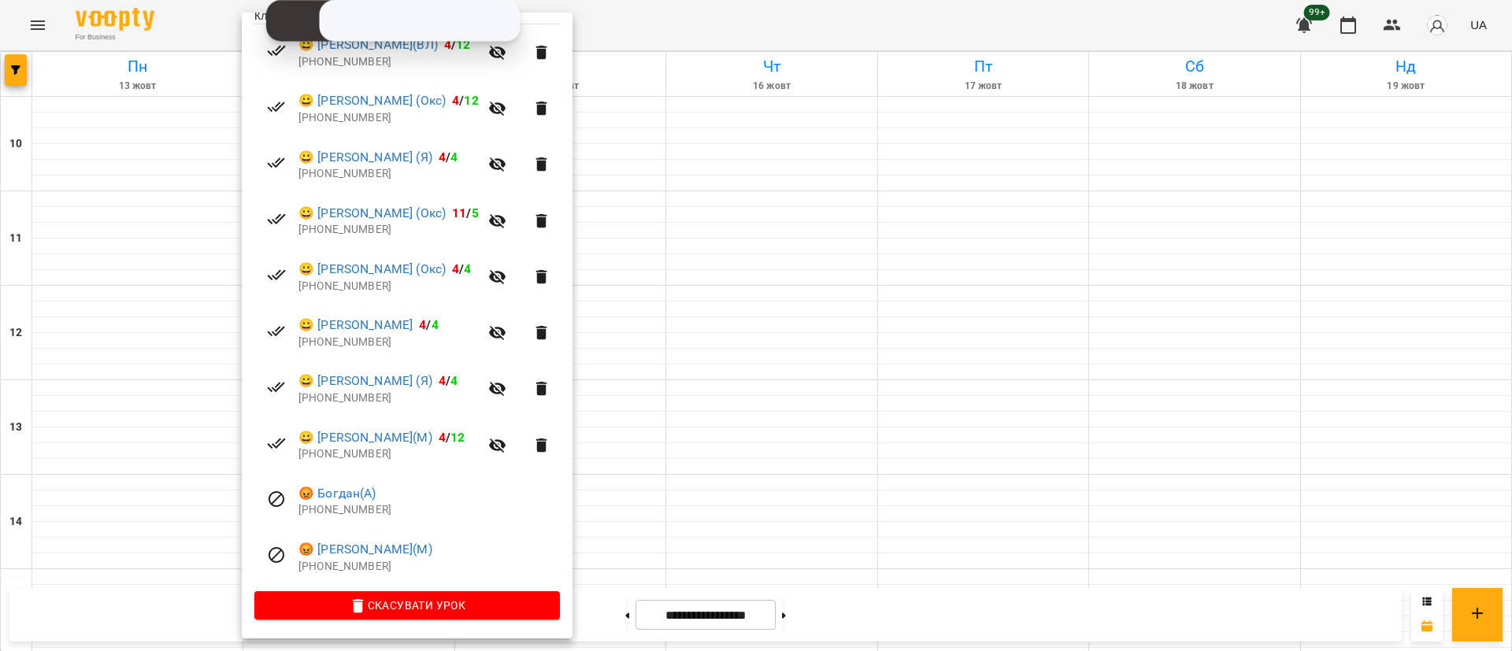
click at [880, 497] on div at bounding box center [756, 325] width 1512 height 651
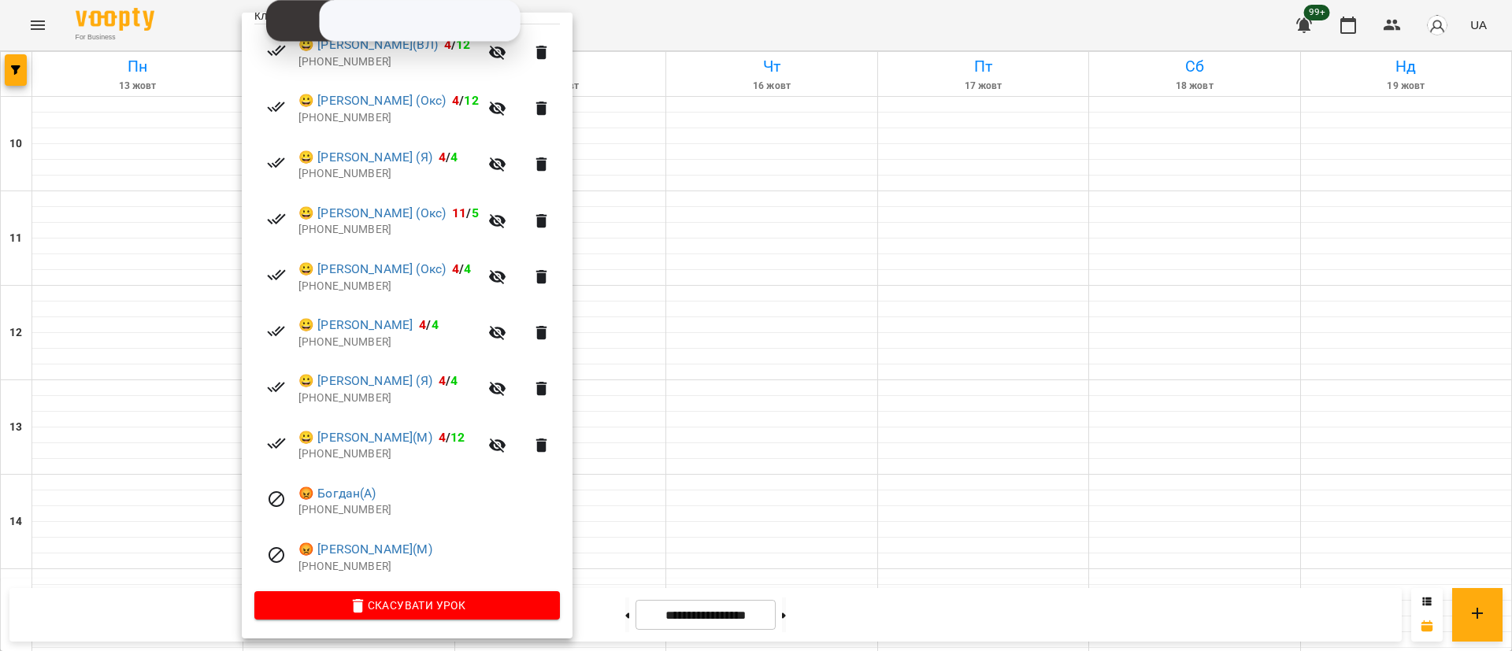
click at [25, 66] on div at bounding box center [756, 325] width 1512 height 651
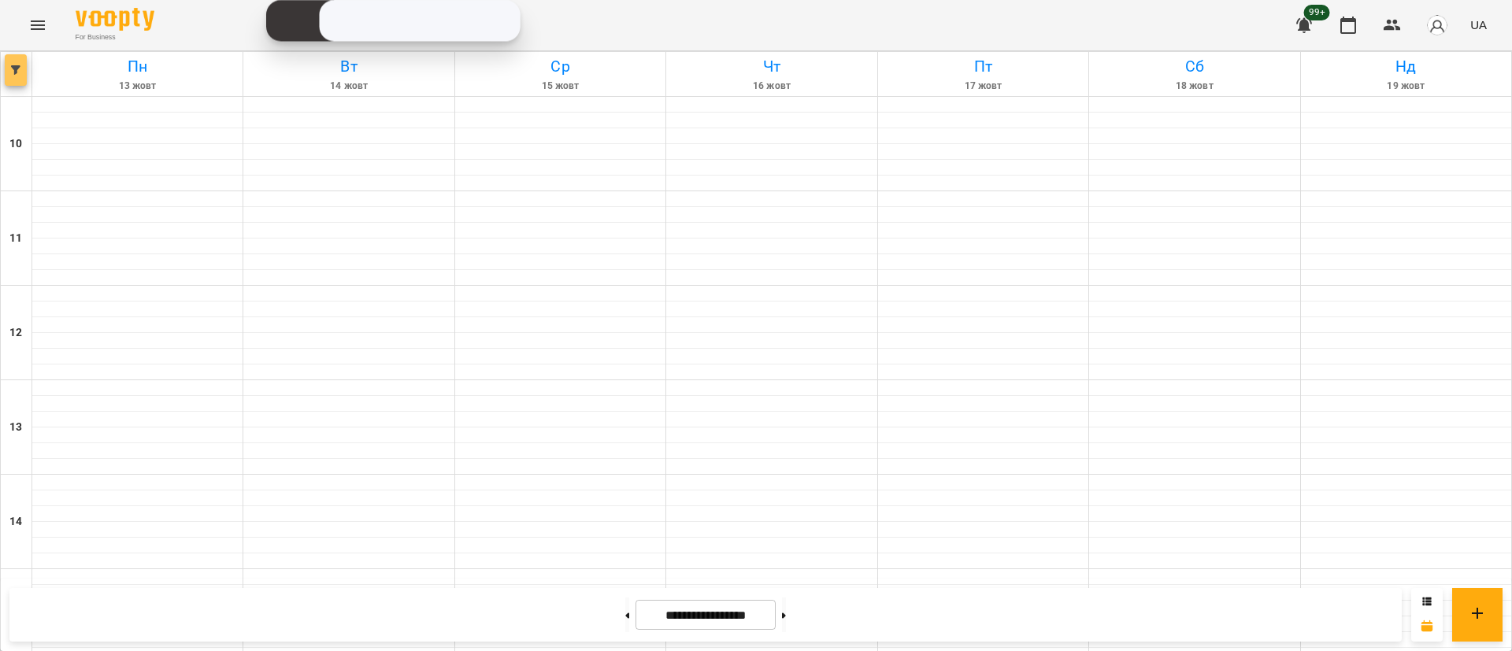
click at [25, 66] on span "button" at bounding box center [16, 69] width 22 height 9
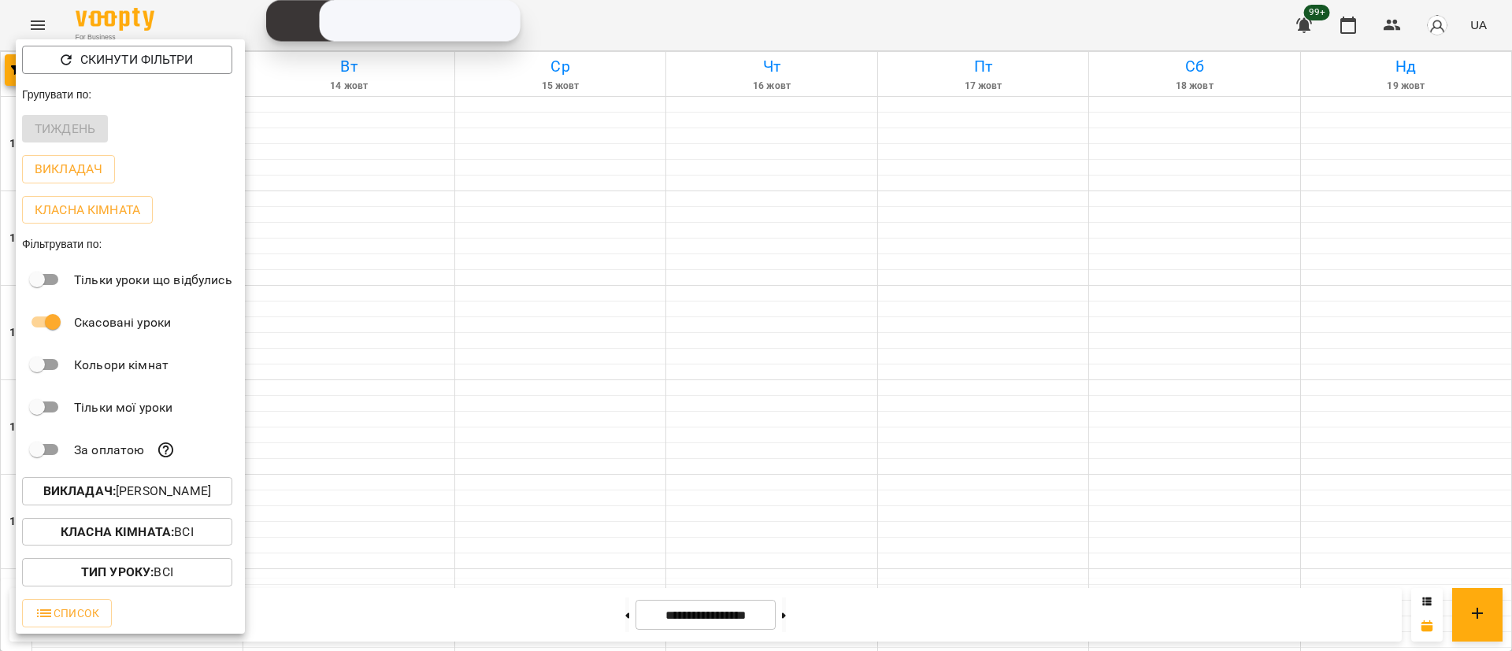
click at [211, 491] on p "Викладач : [PERSON_NAME]" at bounding box center [127, 491] width 168 height 19
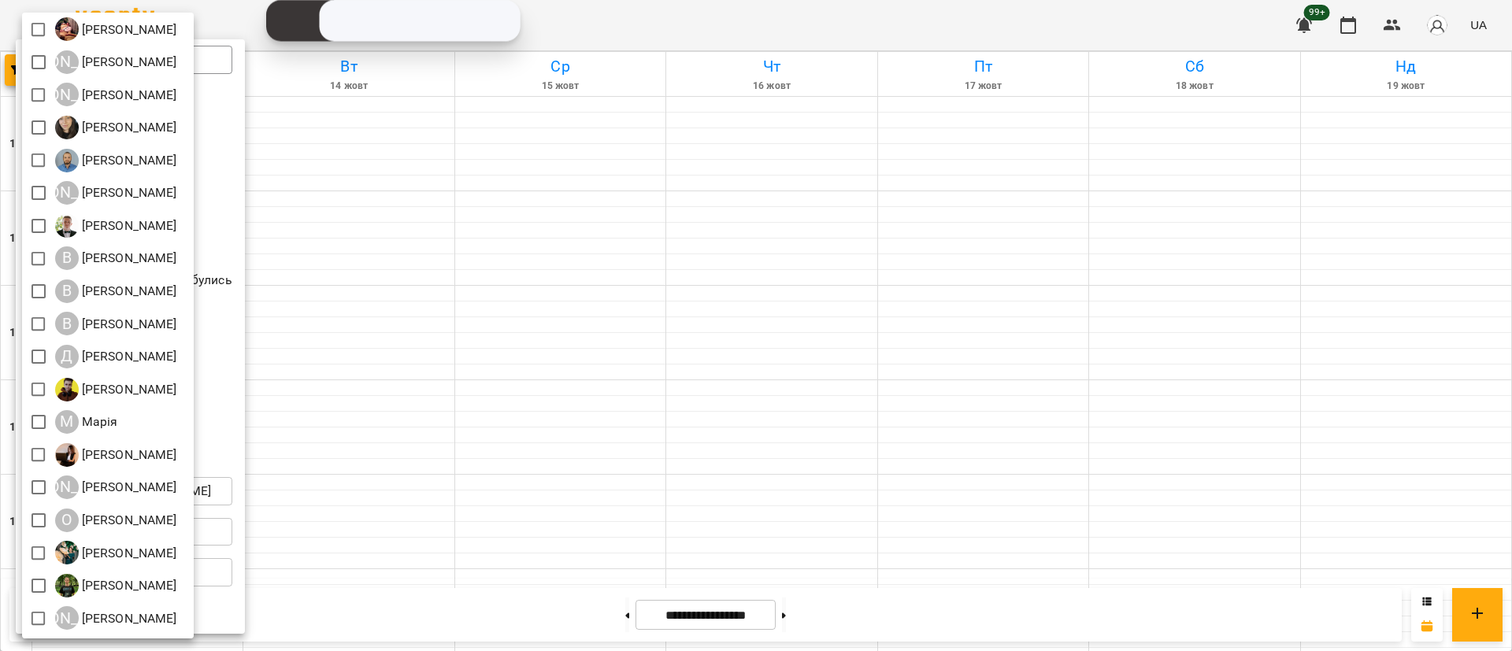
scroll to position [106, 0]
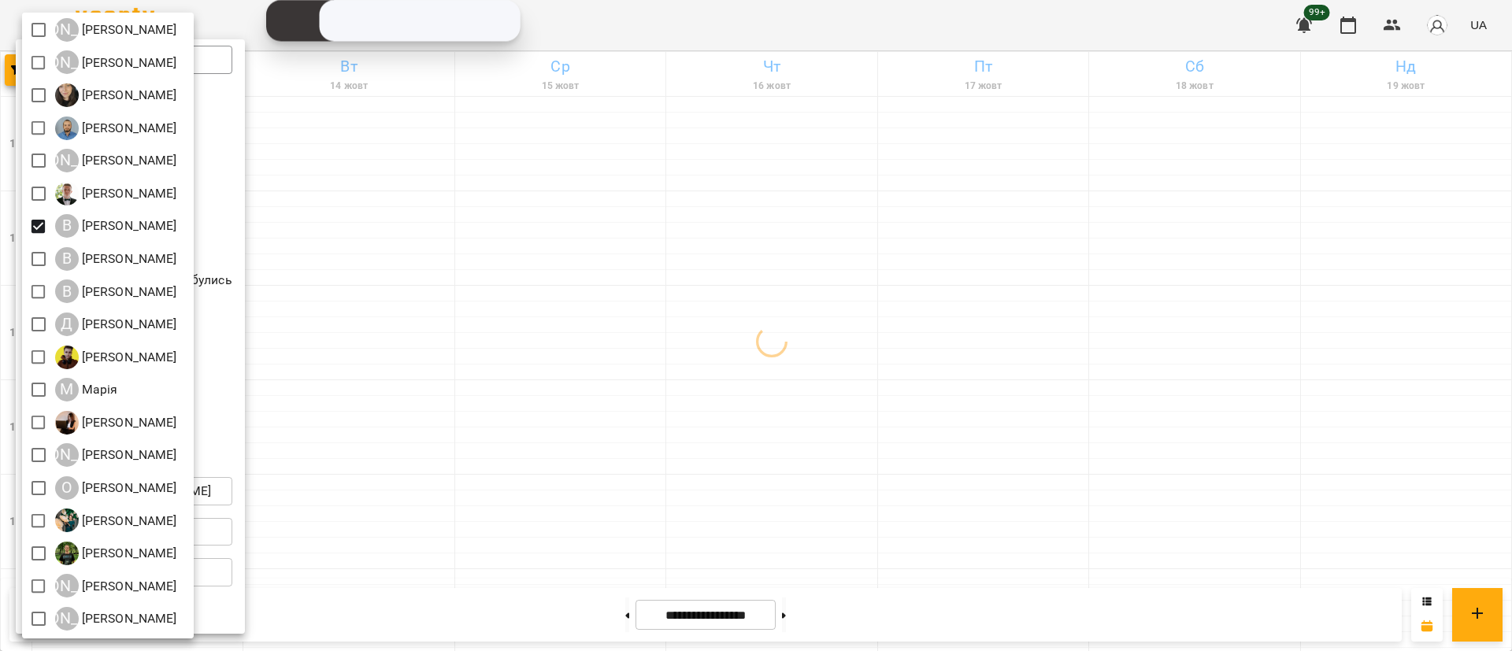
click at [591, 487] on div at bounding box center [756, 325] width 1512 height 651
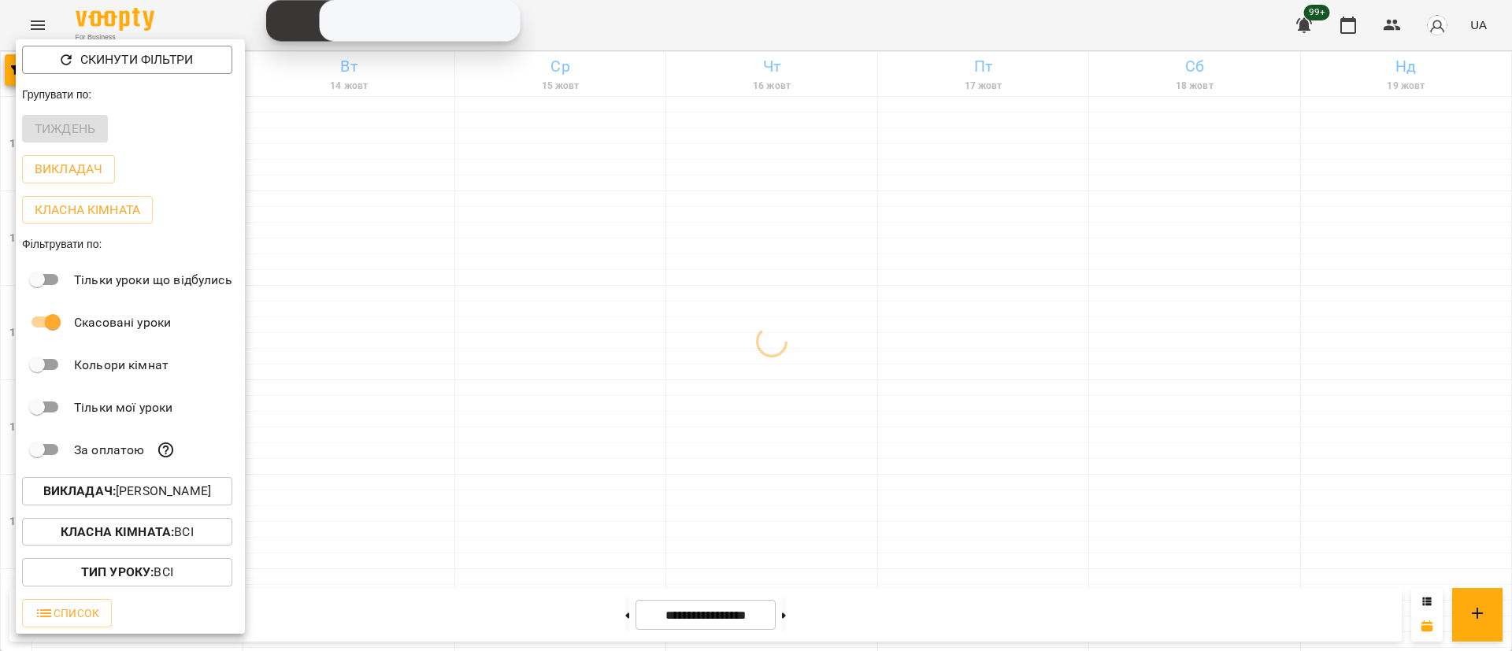
click at [591, 487] on div at bounding box center [756, 325] width 1512 height 651
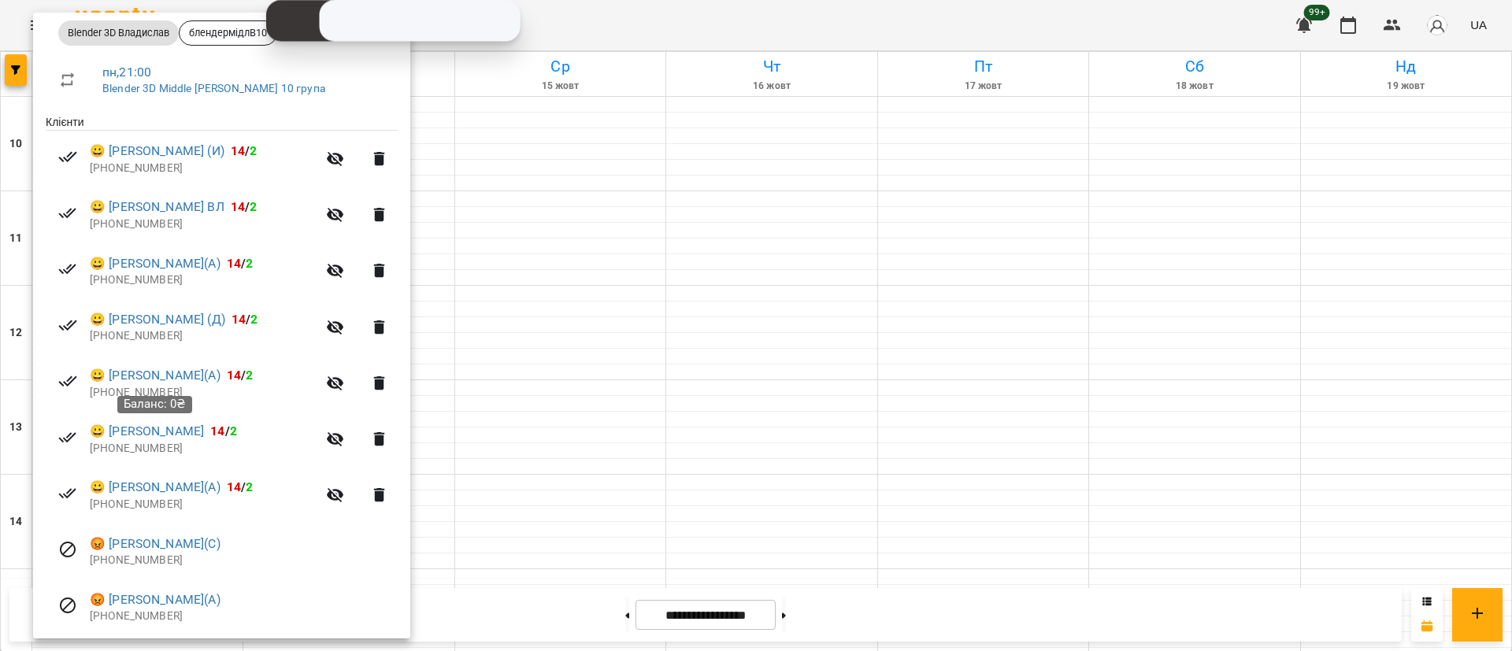
scroll to position [289, 0]
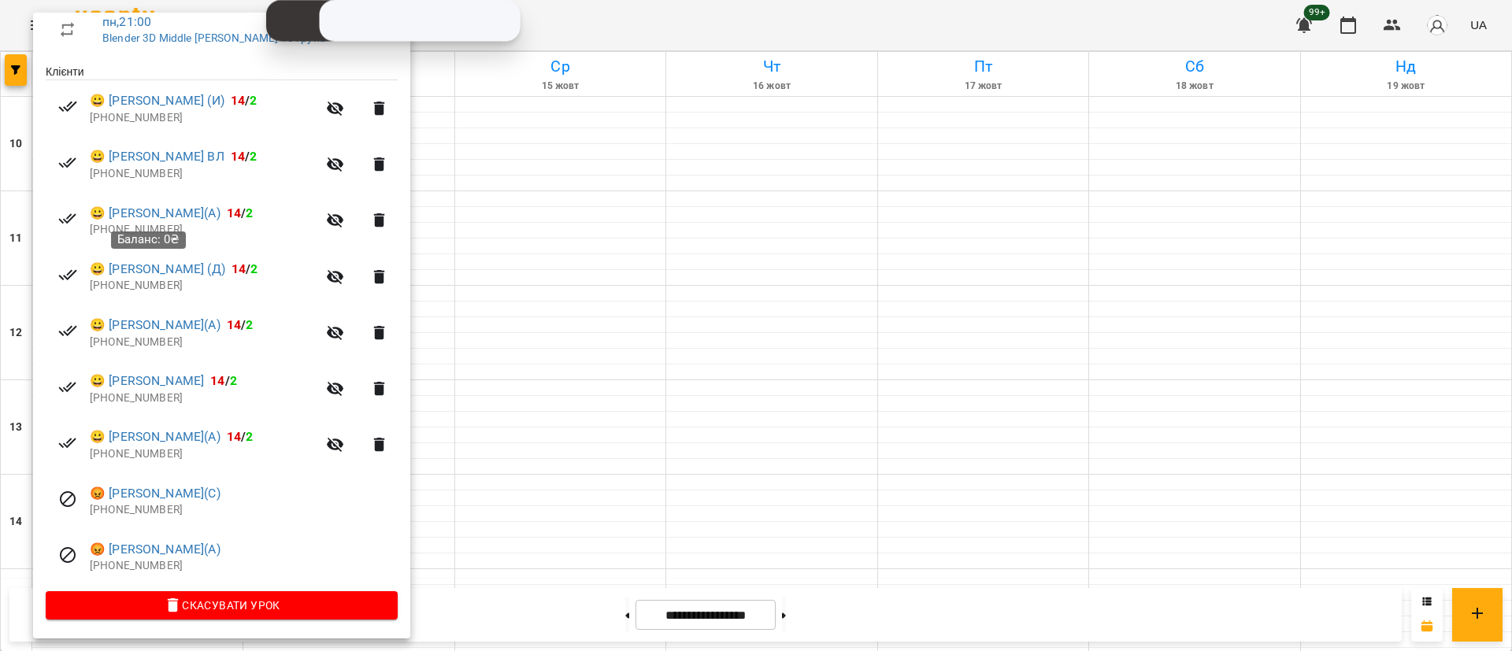
click at [132, 237] on span "Баланс: 0₴" at bounding box center [148, 239] width 62 height 14
click at [120, 220] on link "😀 [PERSON_NAME](А)" at bounding box center [155, 213] width 131 height 19
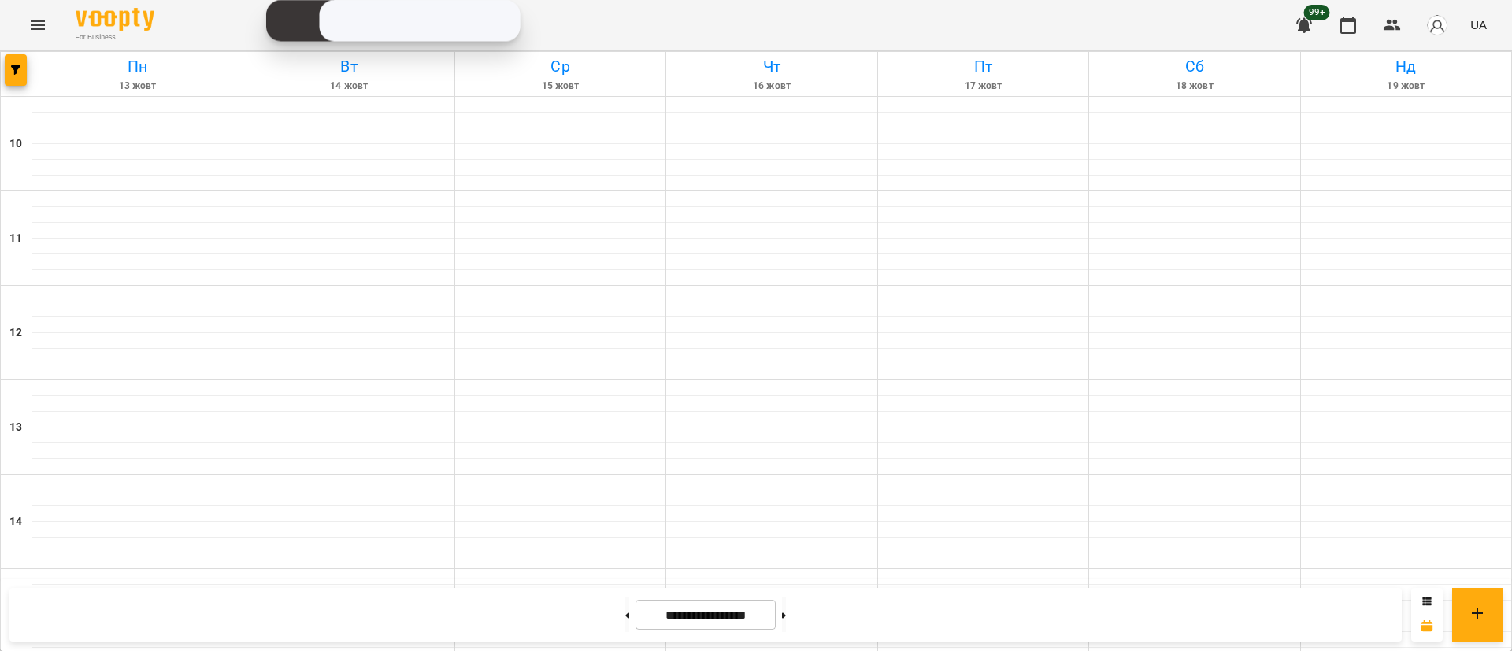
scroll to position [745, 0]
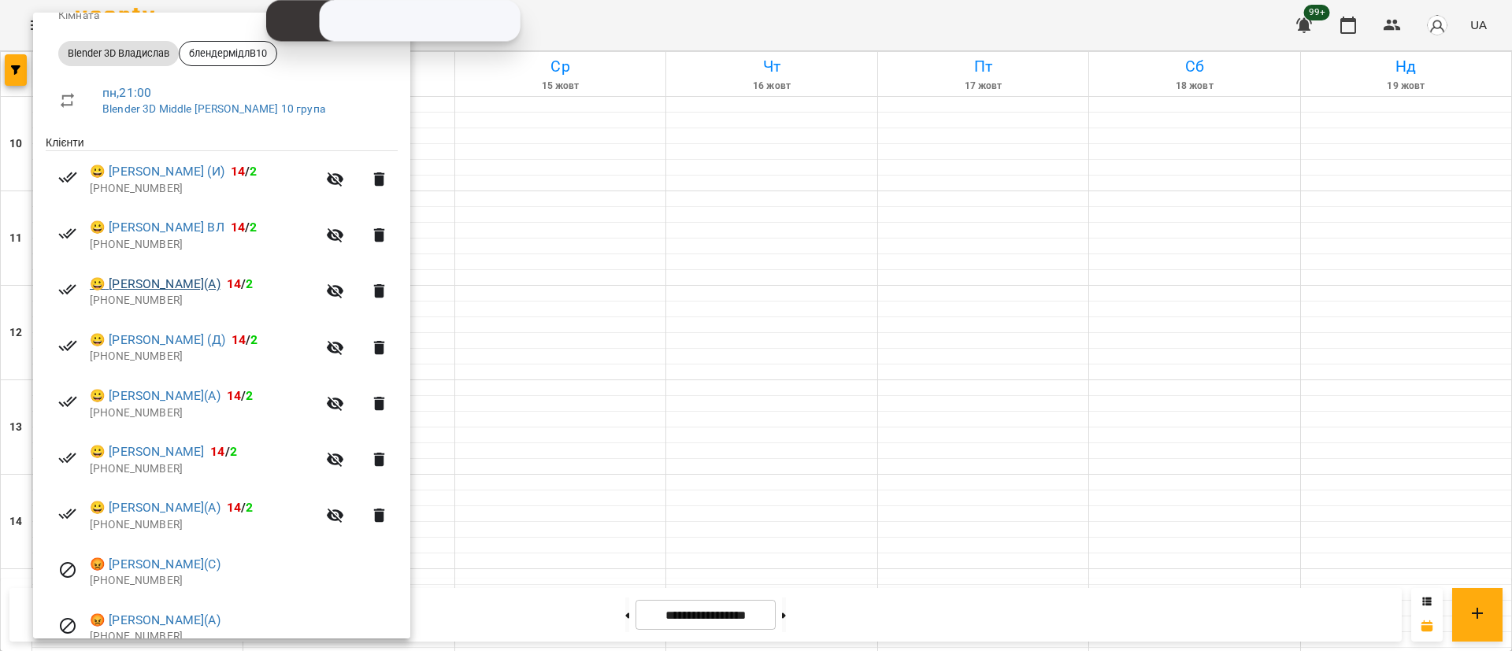
scroll to position [236, 0]
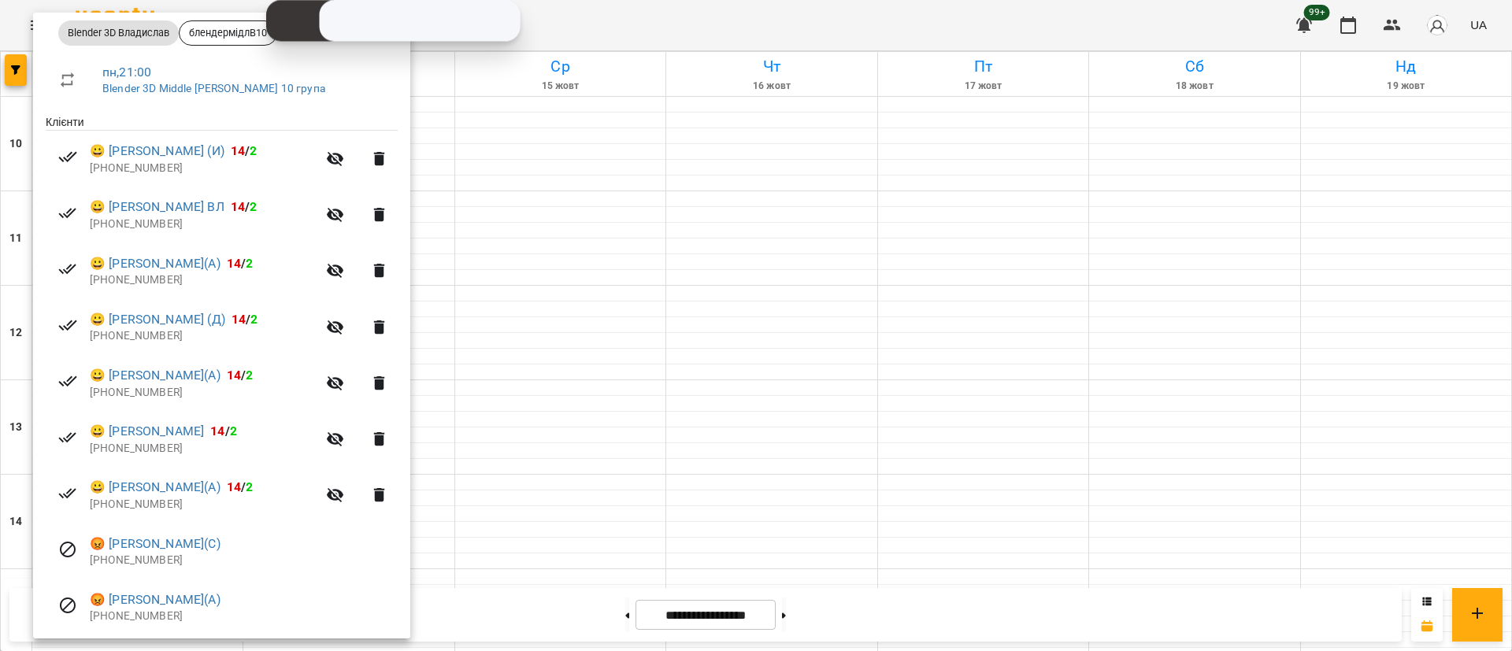
click at [124, 502] on p "[PHONE_NUMBER]" at bounding box center [203, 505] width 227 height 16
copy p "380974544724"
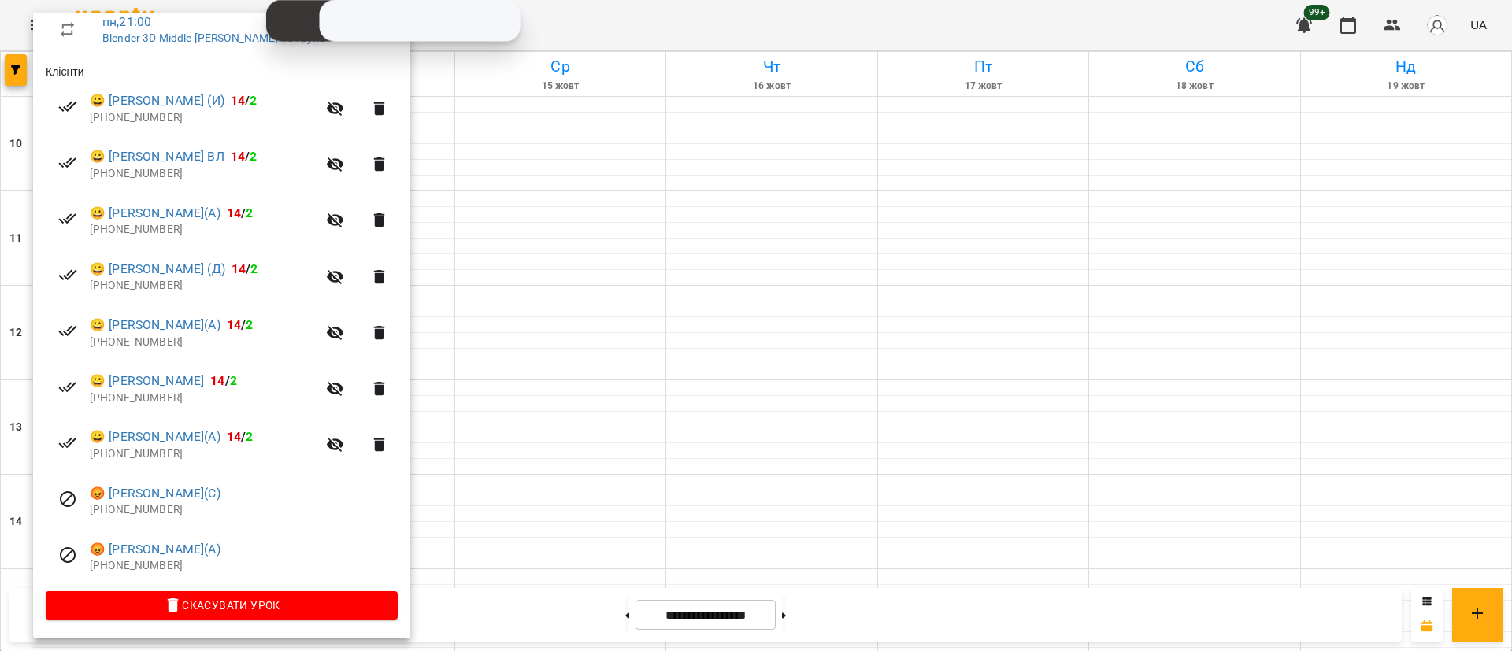
click at [140, 570] on p "[PHONE_NUMBER]" at bounding box center [244, 566] width 308 height 16
copy p "380992010109"
click at [120, 340] on p "[PHONE_NUMBER]" at bounding box center [203, 343] width 227 height 16
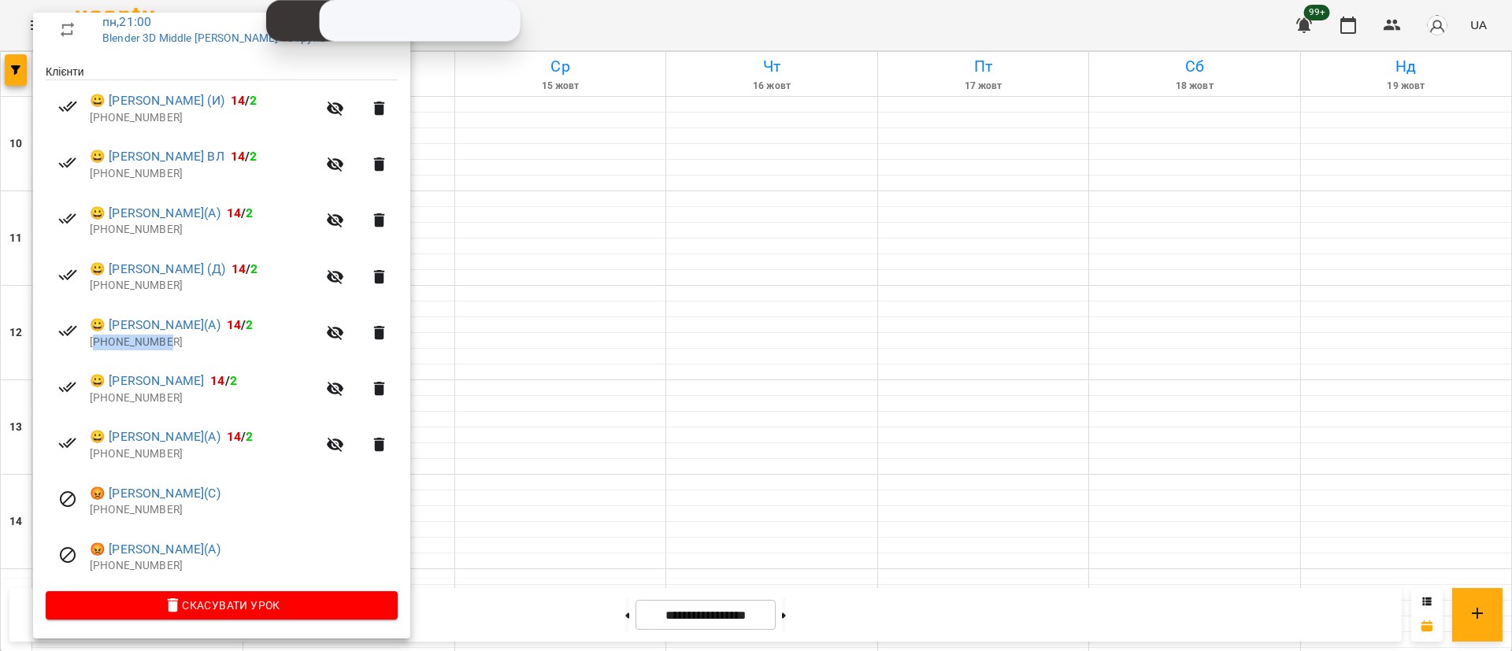
copy p "48575355523"
click at [131, 232] on p "[PHONE_NUMBER]" at bounding box center [203, 230] width 227 height 16
copy p "380978116220"
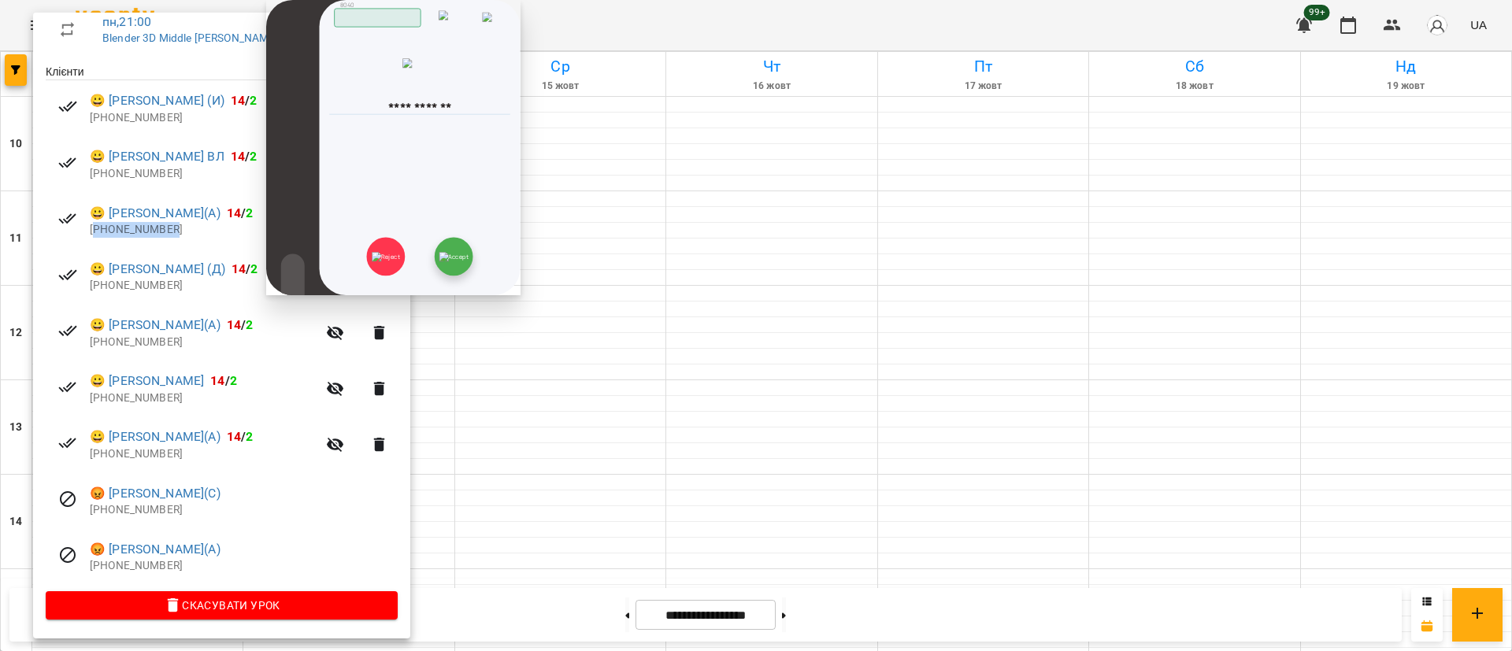
click at [462, 261] on img at bounding box center [454, 256] width 30 height 9
click at [450, 257] on img at bounding box center [454, 256] width 30 height 9
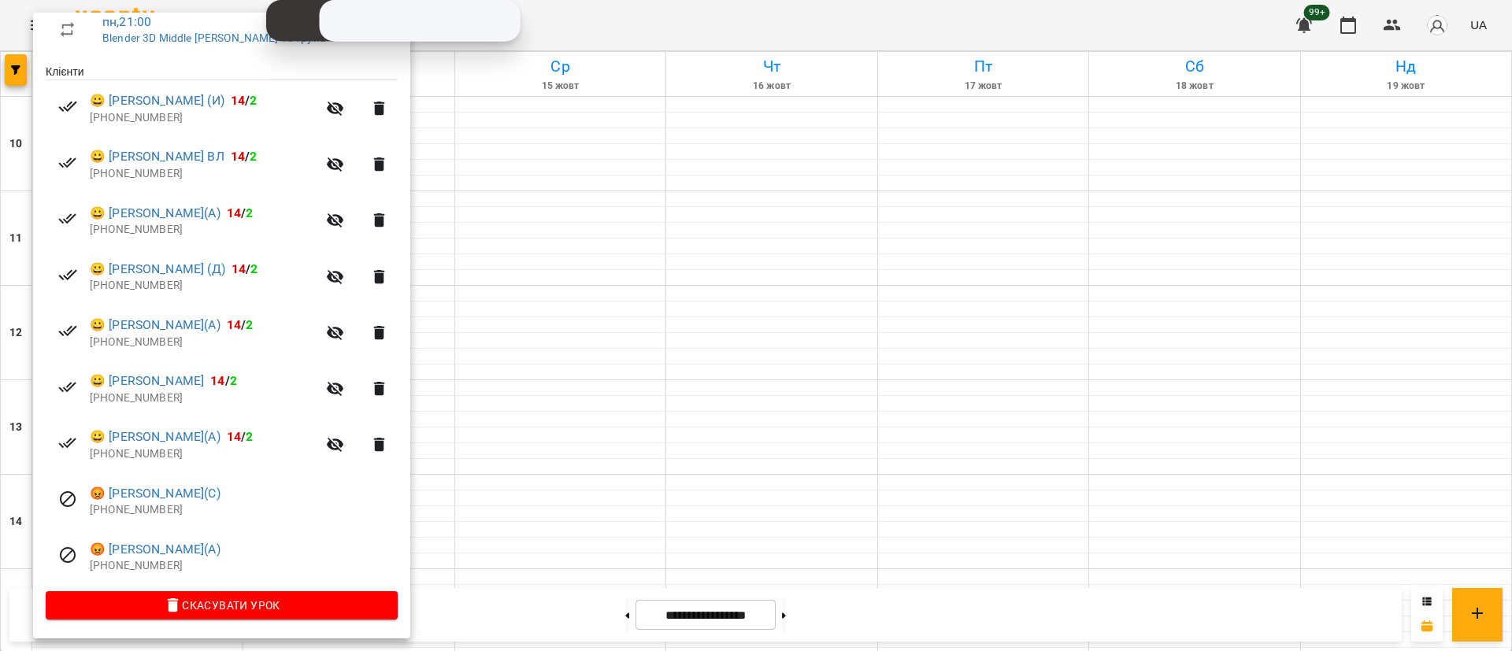
click at [508, 506] on div at bounding box center [756, 325] width 1512 height 651
